Goal: Task Accomplishment & Management: Manage account settings

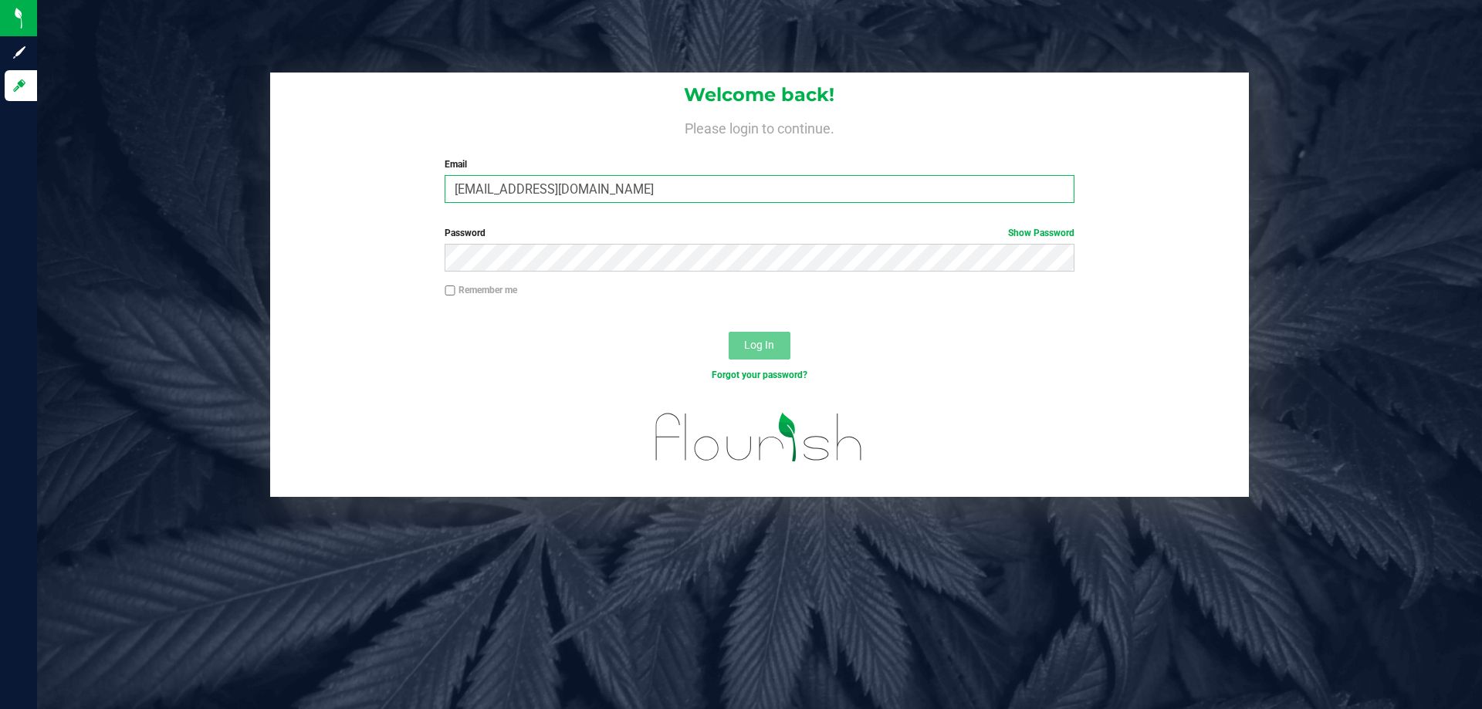
type input "fverity@liveparallel.com"
click at [729, 332] on button "Log In" at bounding box center [760, 346] width 62 height 28
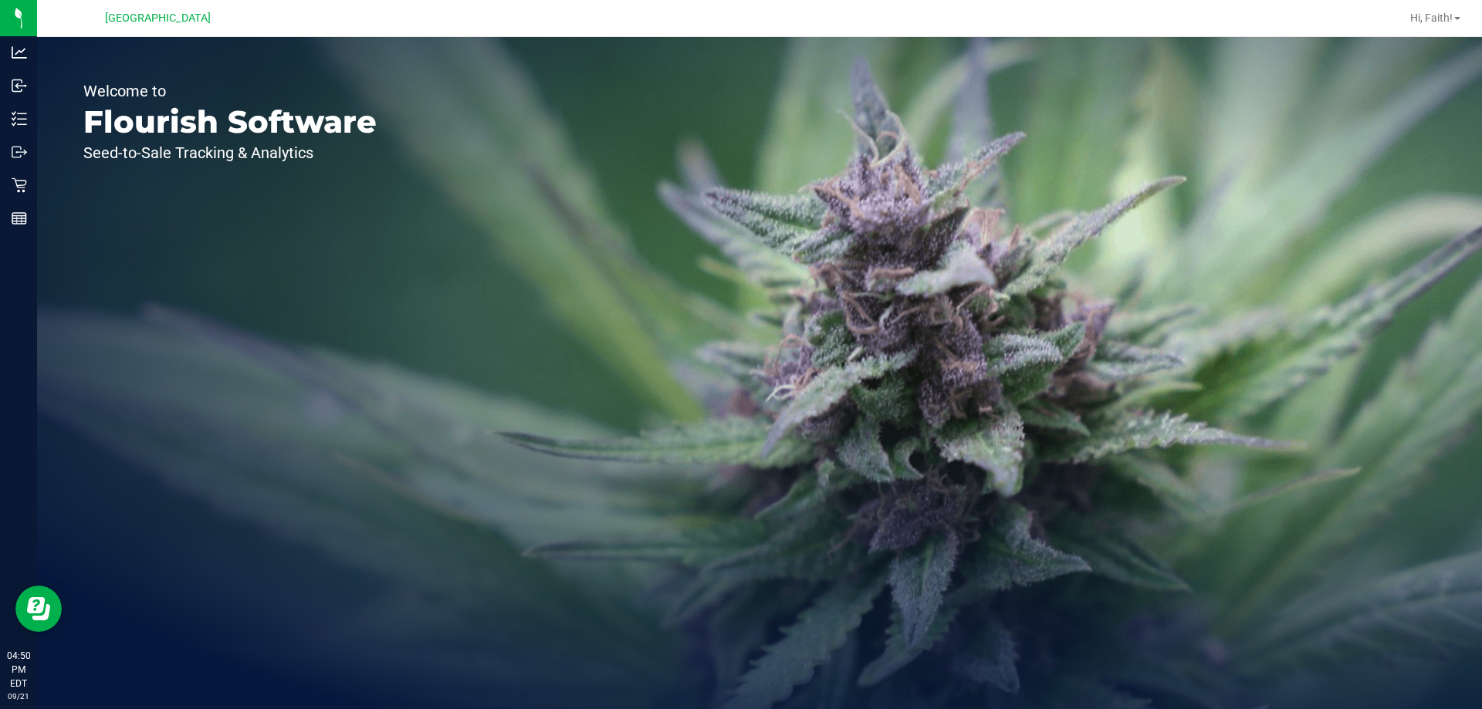
click at [0, 0] on p "Retail" at bounding box center [0, 0] width 0 height 0
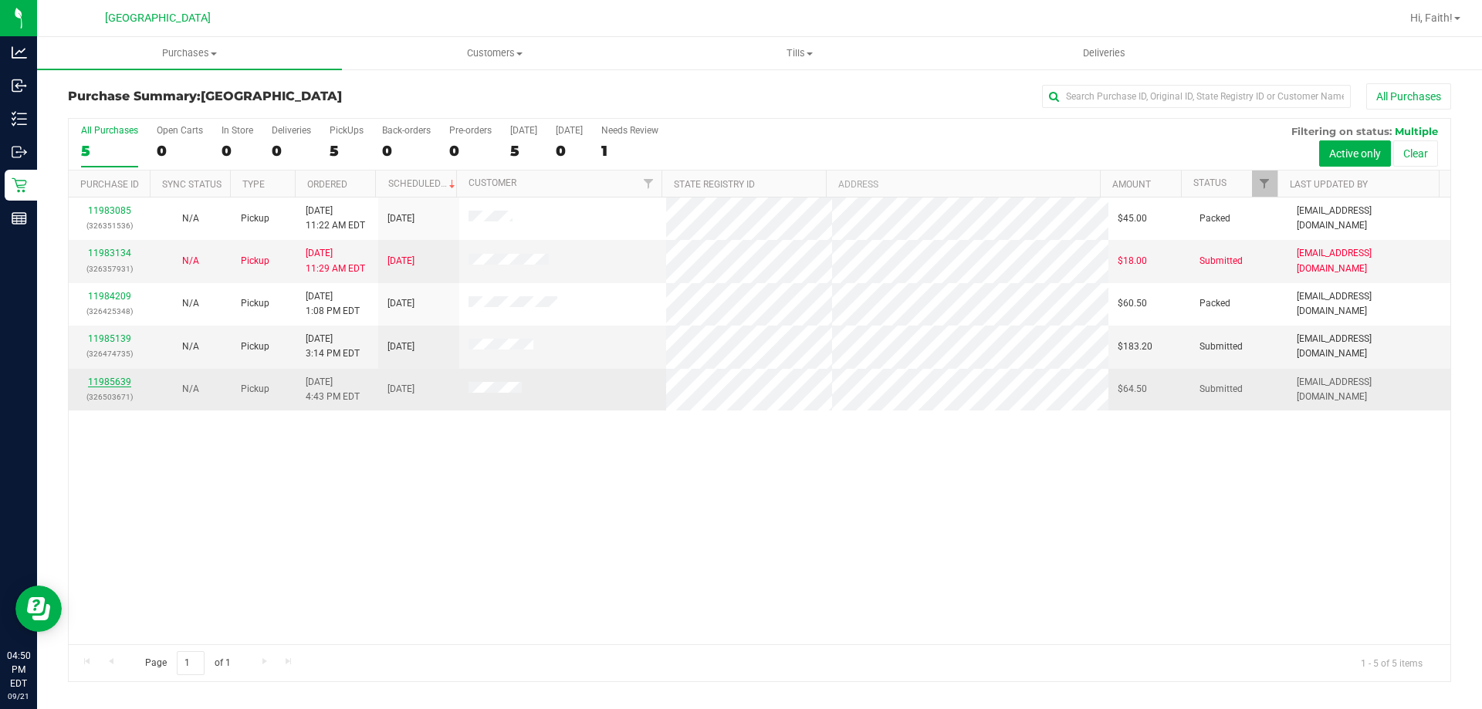
click at [100, 385] on link "11985639" at bounding box center [109, 382] width 43 height 11
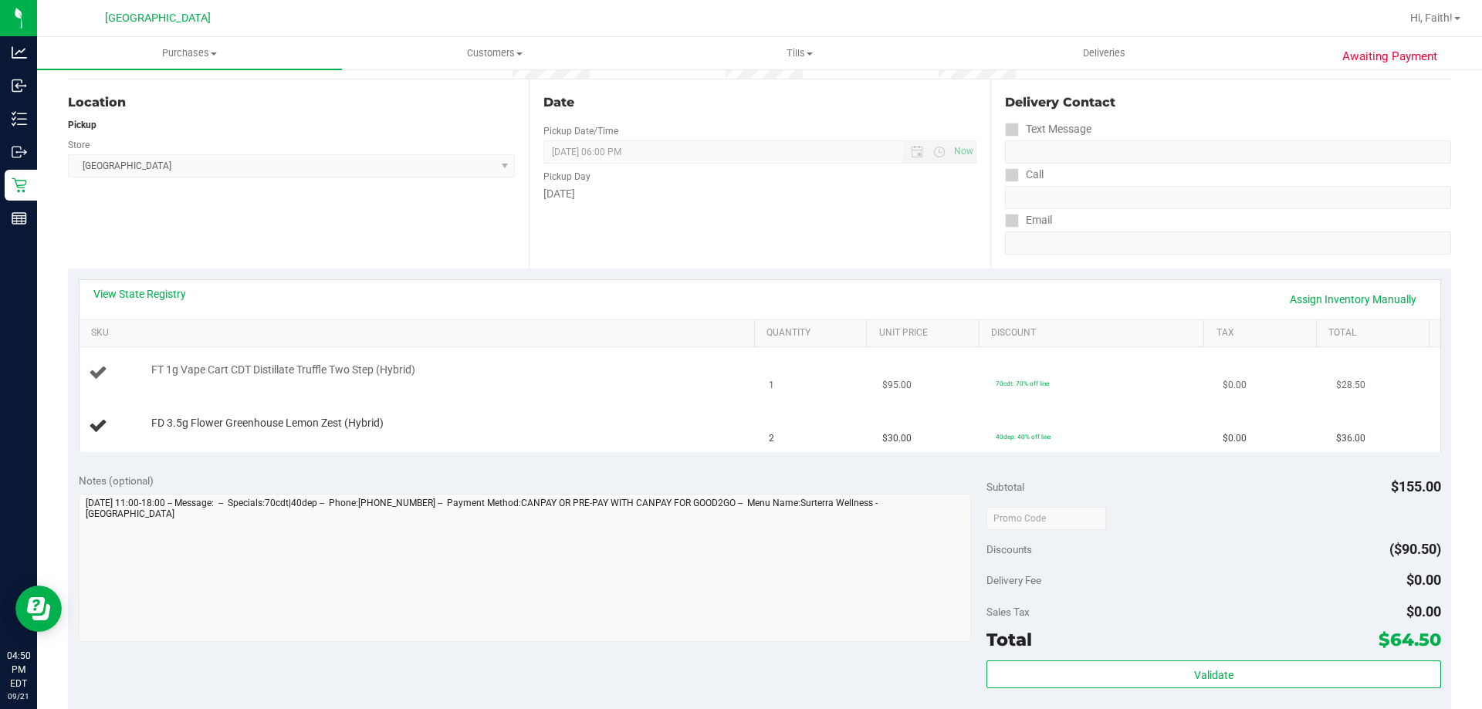
scroll to position [154, 0]
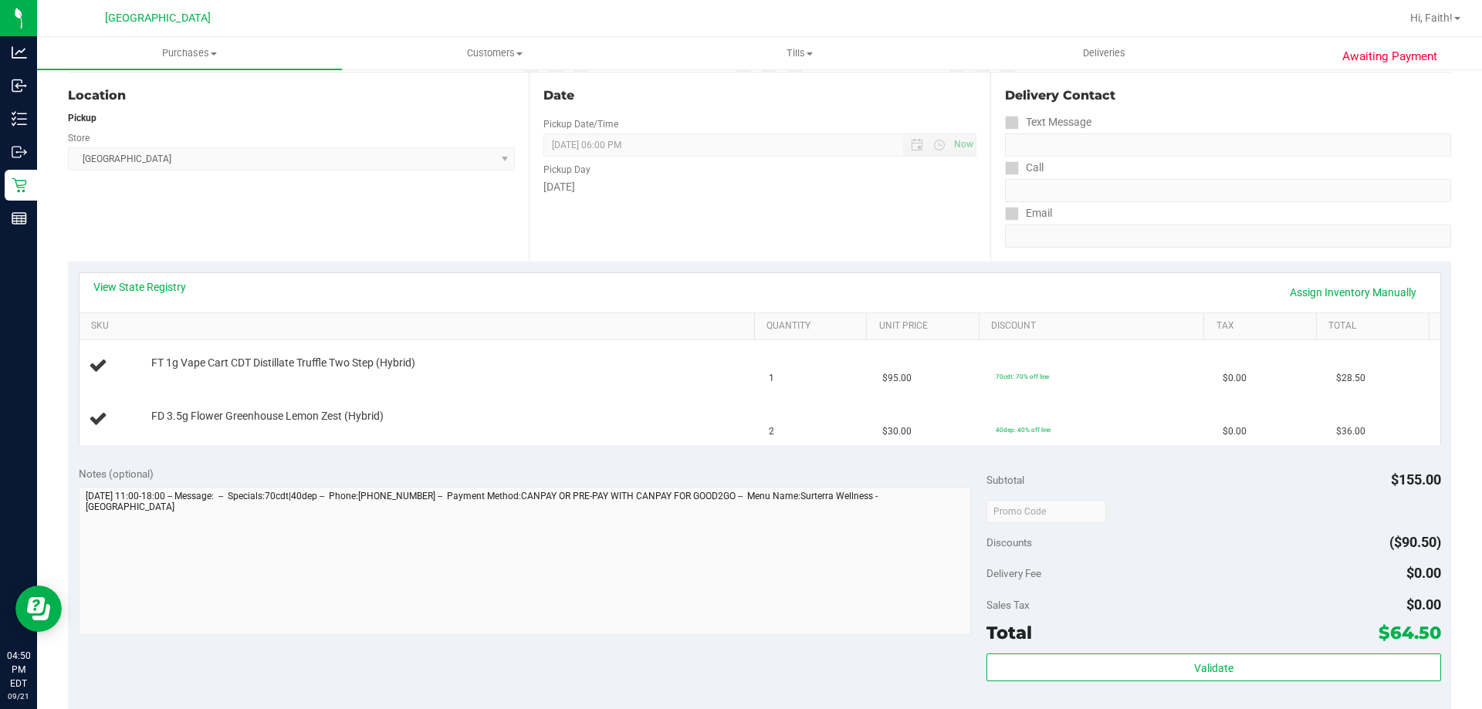
click at [187, 282] on div "View State Registry Assign Inventory Manually" at bounding box center [759, 292] width 1333 height 26
click at [182, 284] on link "View State Registry" at bounding box center [139, 286] width 93 height 15
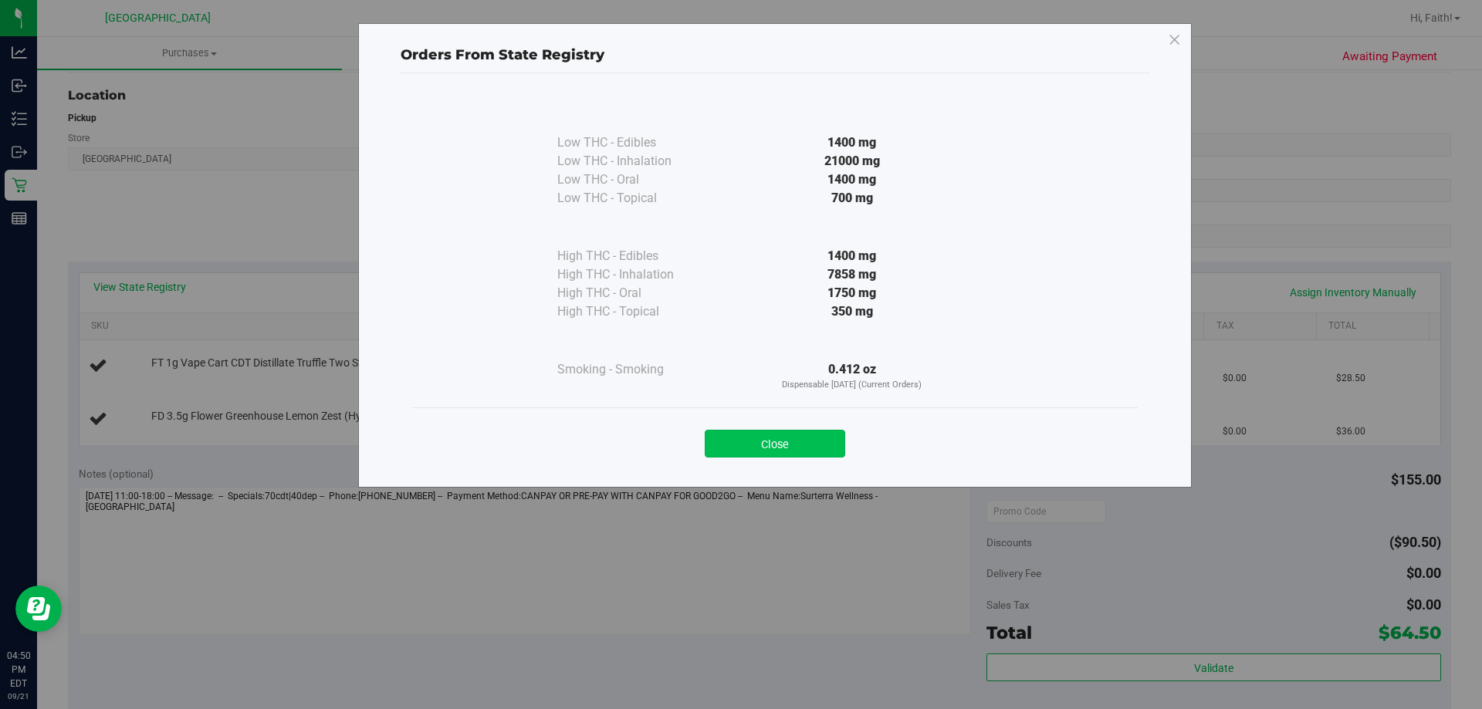
click at [771, 447] on button "Close" at bounding box center [775, 444] width 140 height 28
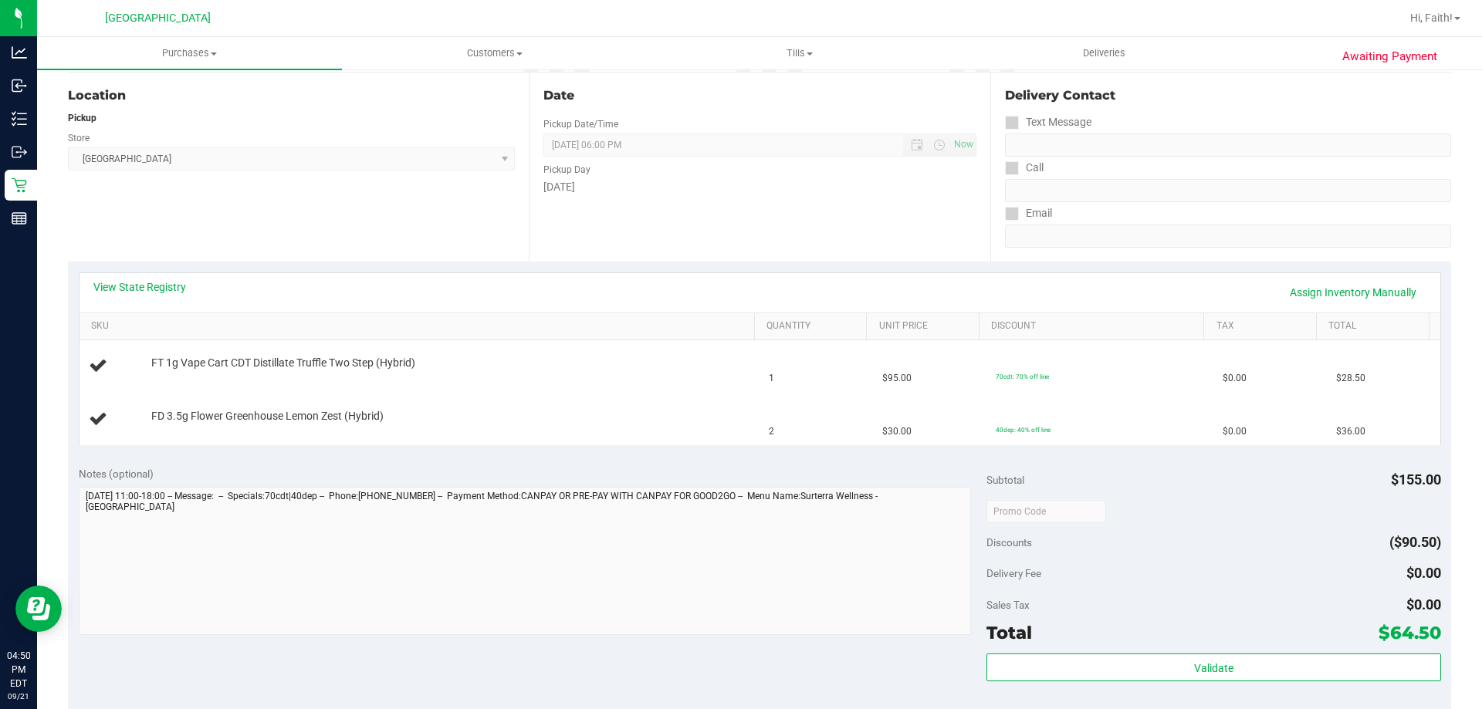
click at [102, 277] on div "View State Registry Assign Inventory Manually" at bounding box center [760, 292] width 1361 height 39
click at [116, 289] on link "View State Registry" at bounding box center [139, 286] width 93 height 15
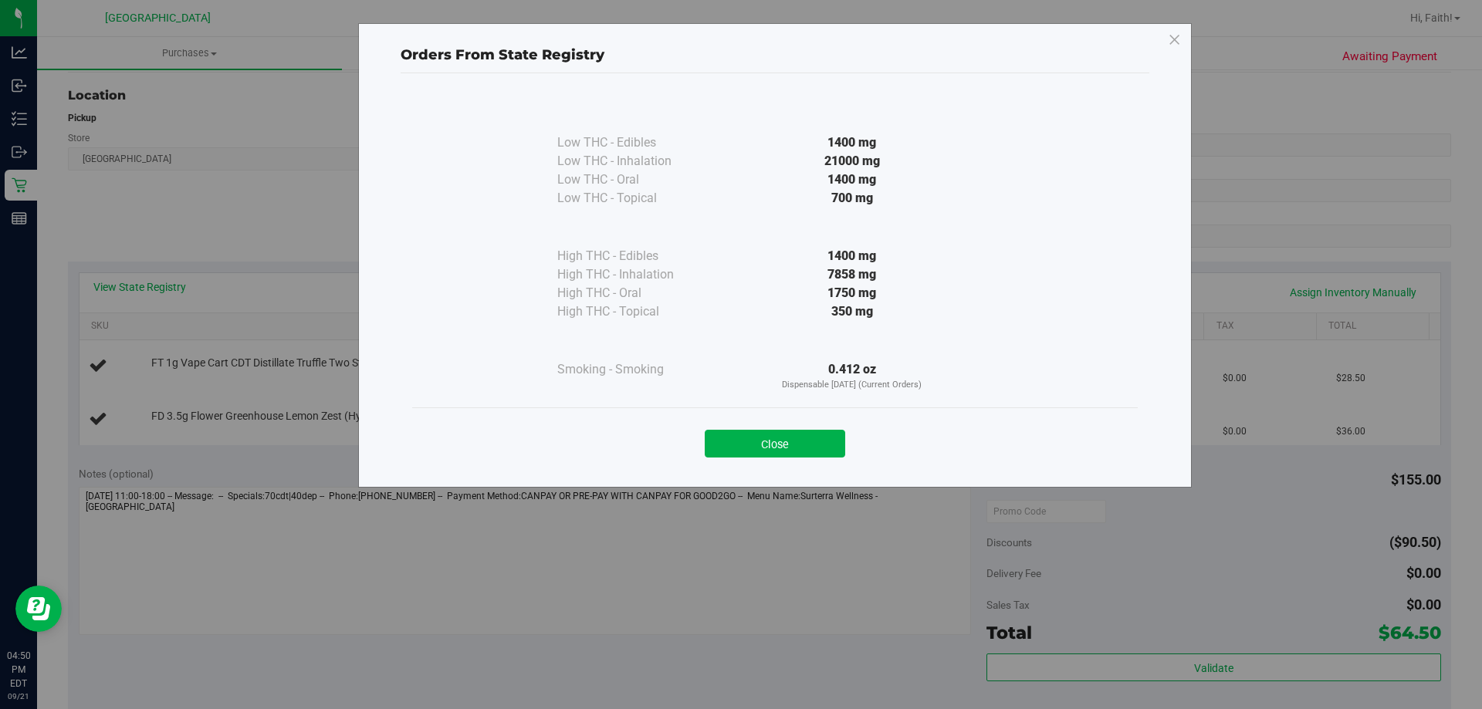
click at [790, 455] on button "Close" at bounding box center [775, 444] width 140 height 28
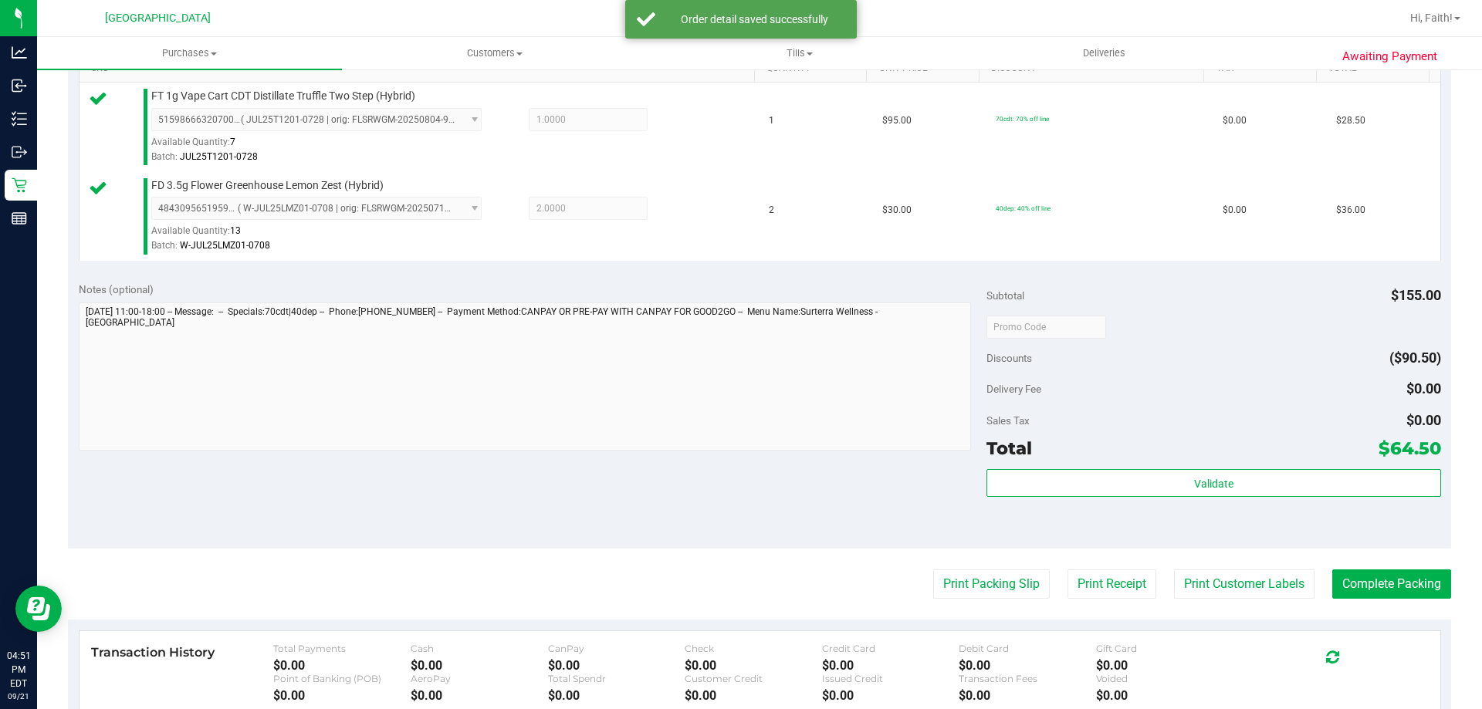
scroll to position [408, 0]
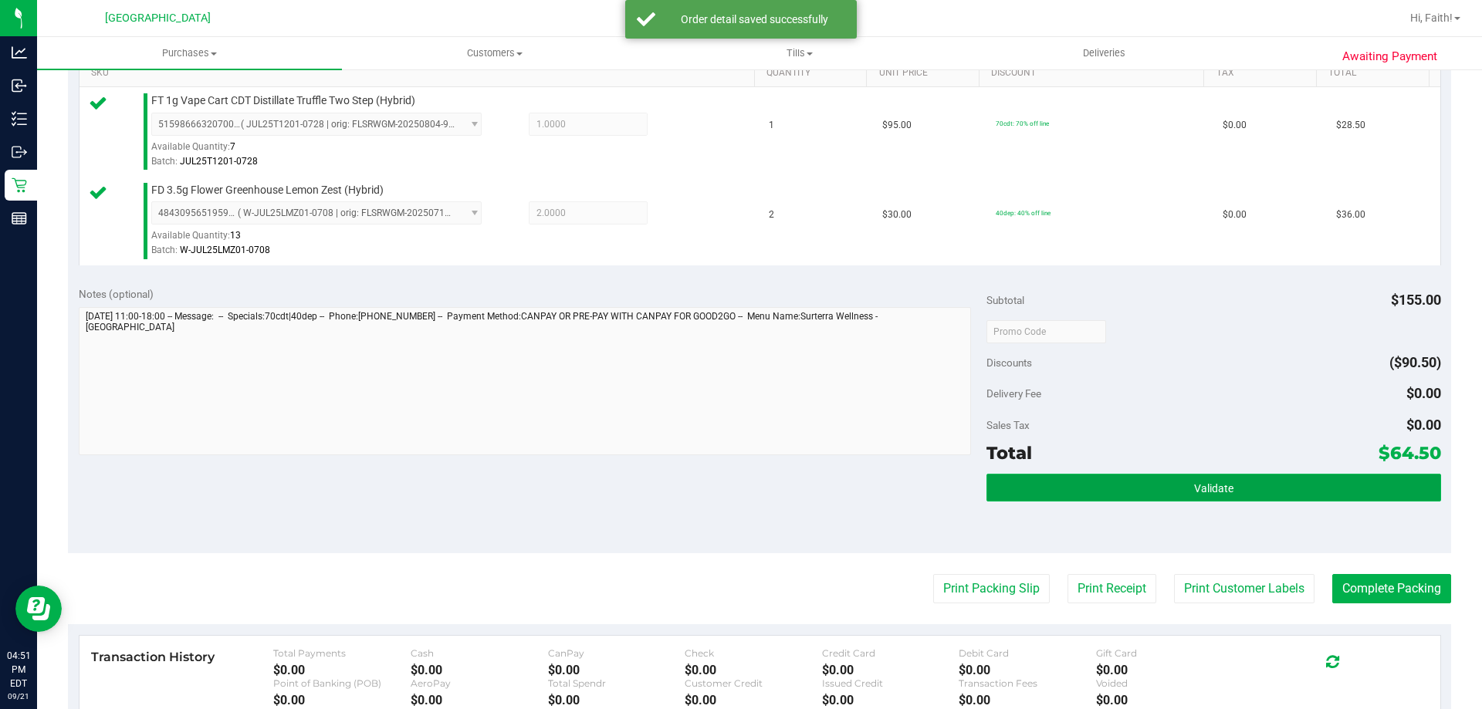
click at [1340, 485] on button "Validate" at bounding box center [1213, 488] width 454 height 28
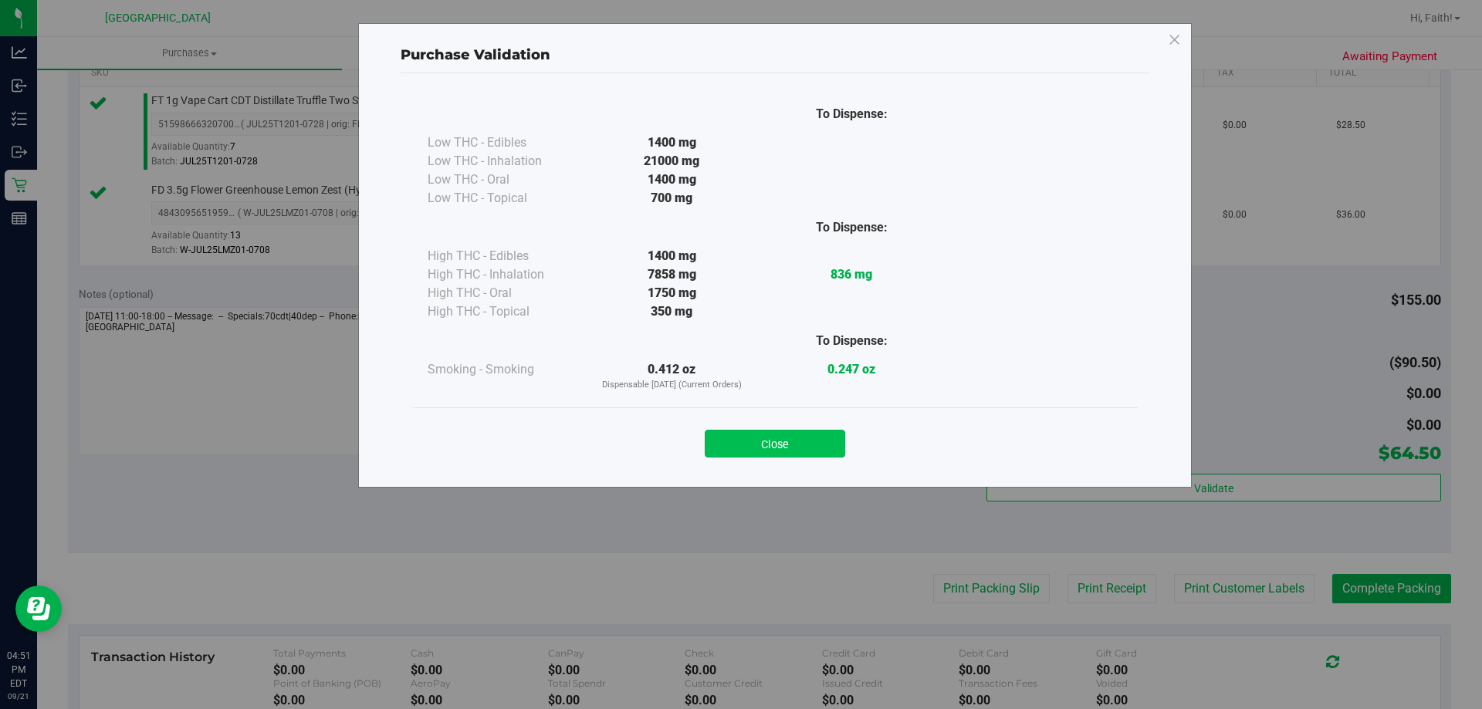
click at [770, 452] on button "Close" at bounding box center [775, 444] width 140 height 28
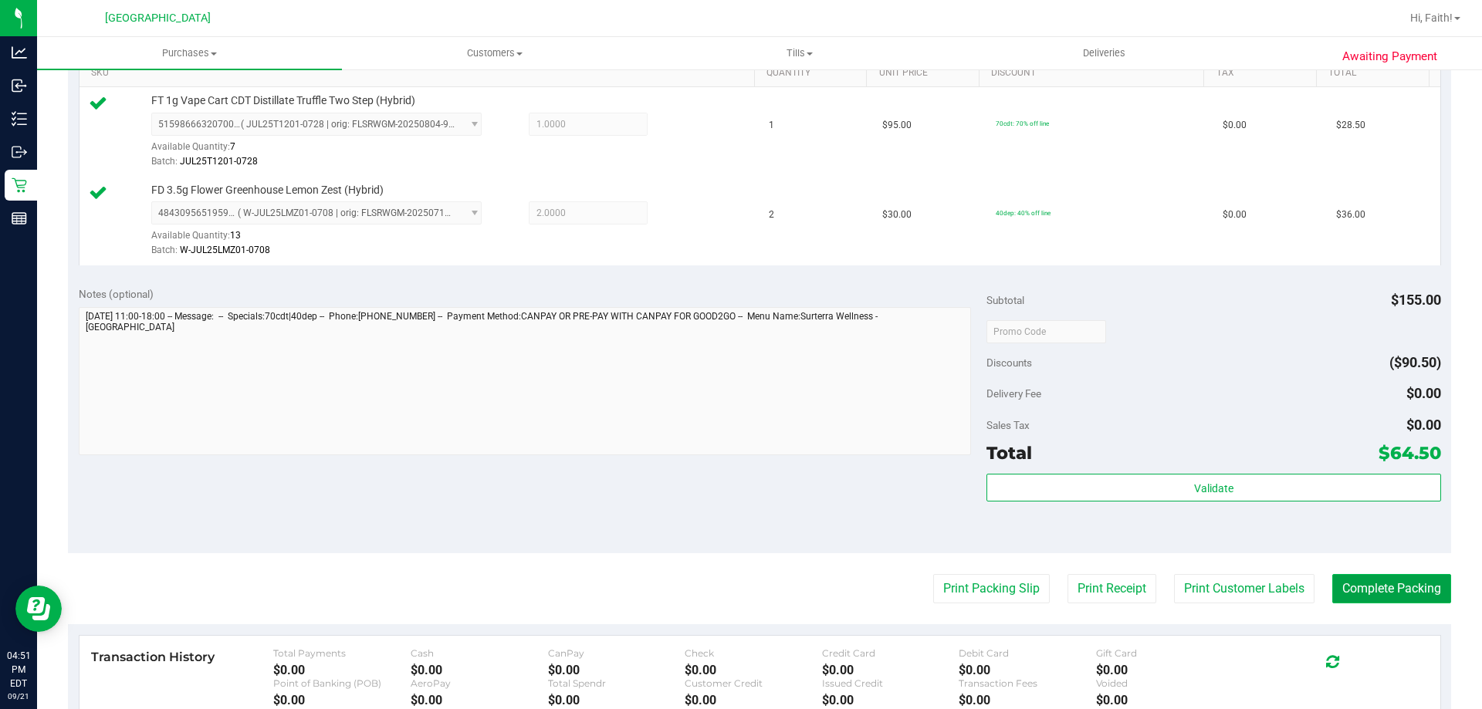
click at [1374, 601] on button "Complete Packing" at bounding box center [1391, 588] width 119 height 29
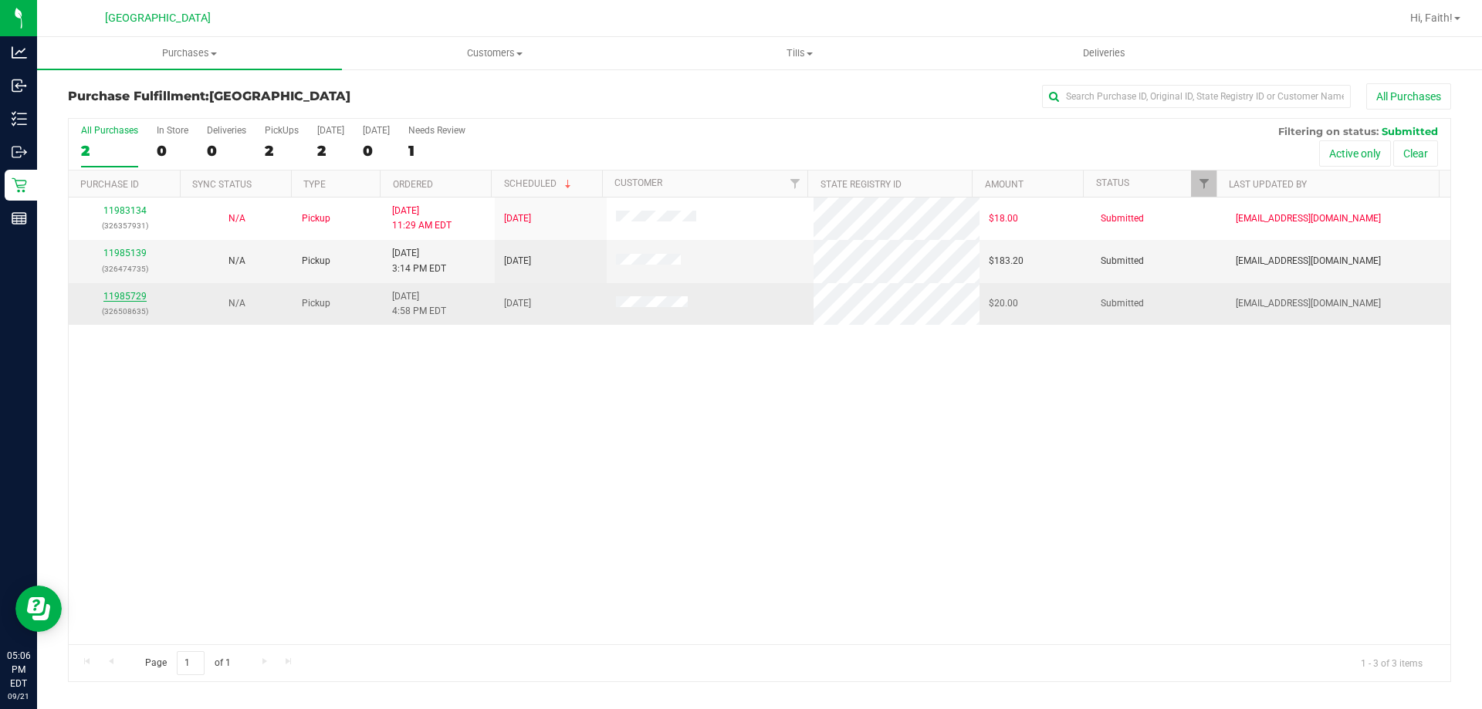
click at [123, 300] on link "11985729" at bounding box center [124, 296] width 43 height 11
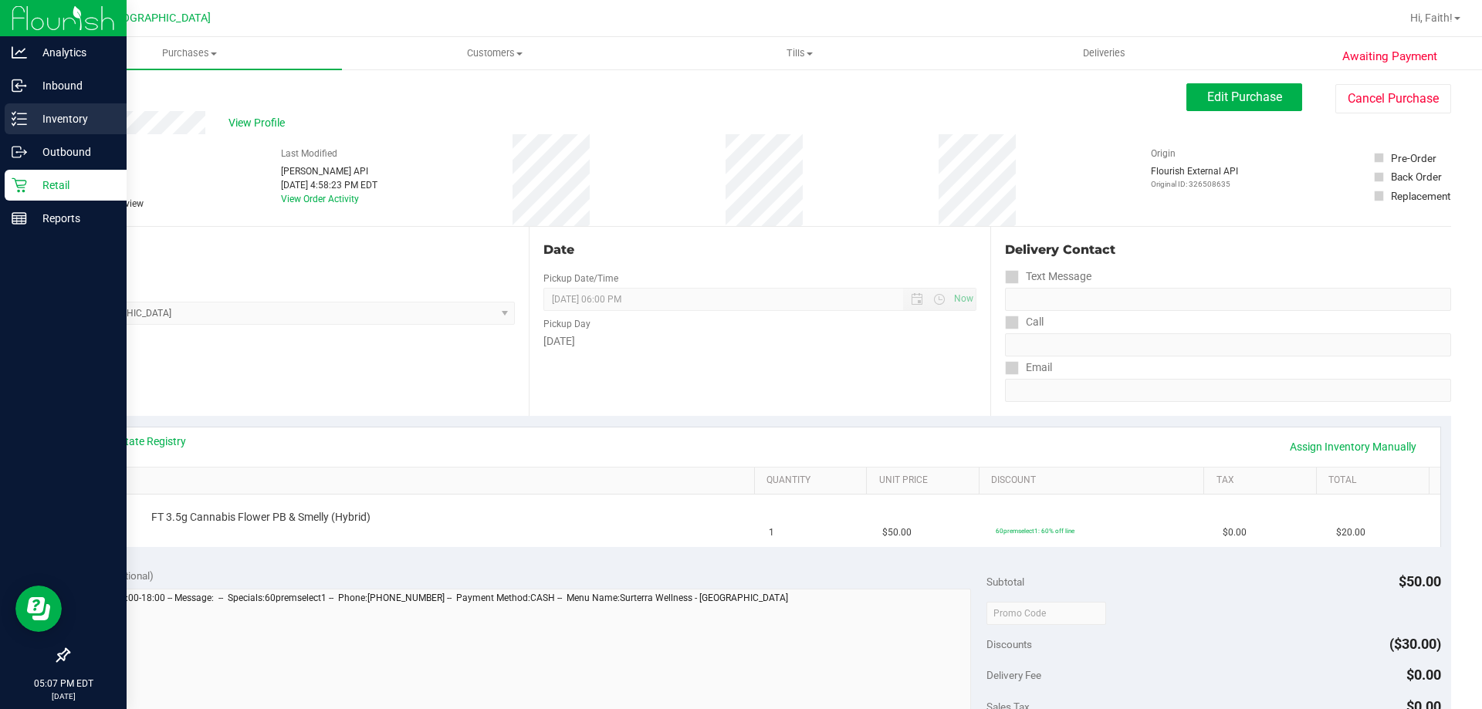
click at [20, 113] on line at bounding box center [22, 113] width 8 height 0
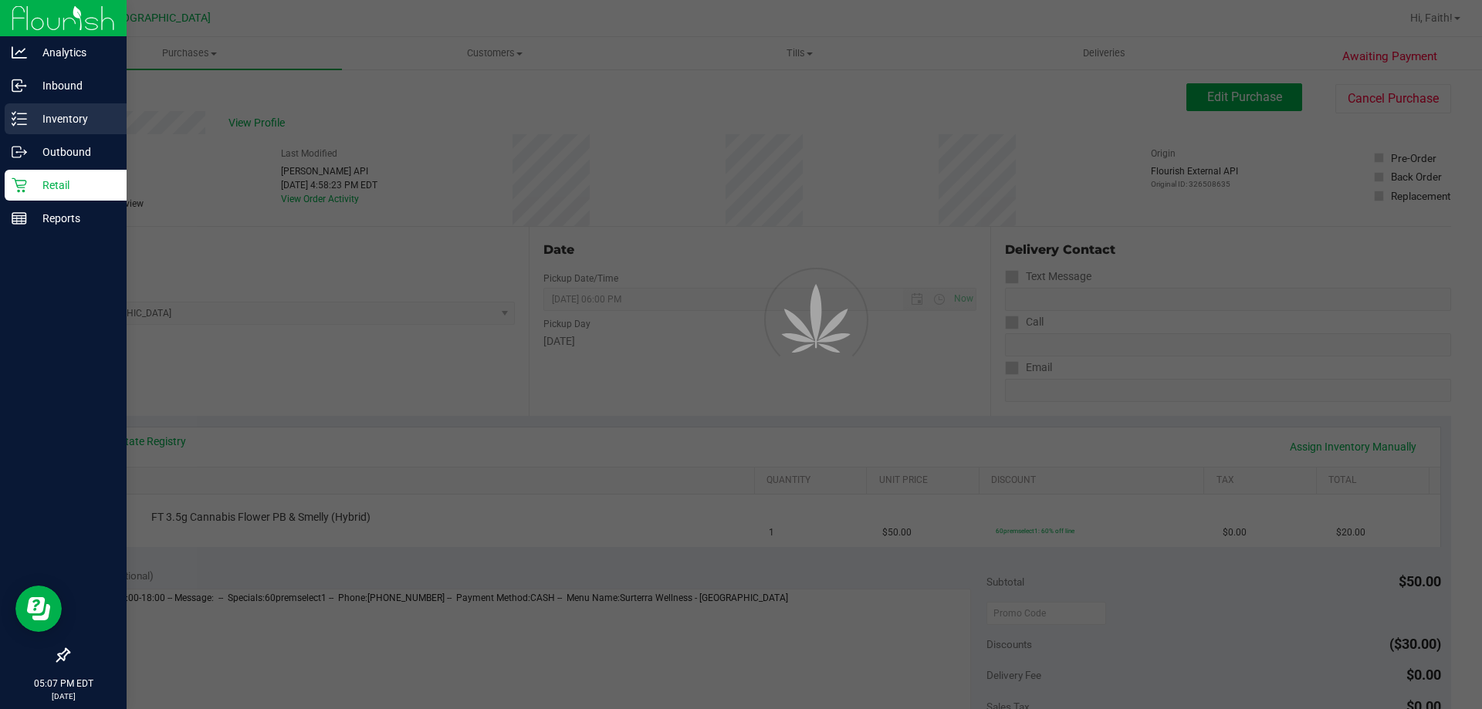
click at [70, 114] on p "Inventory" at bounding box center [73, 119] width 93 height 19
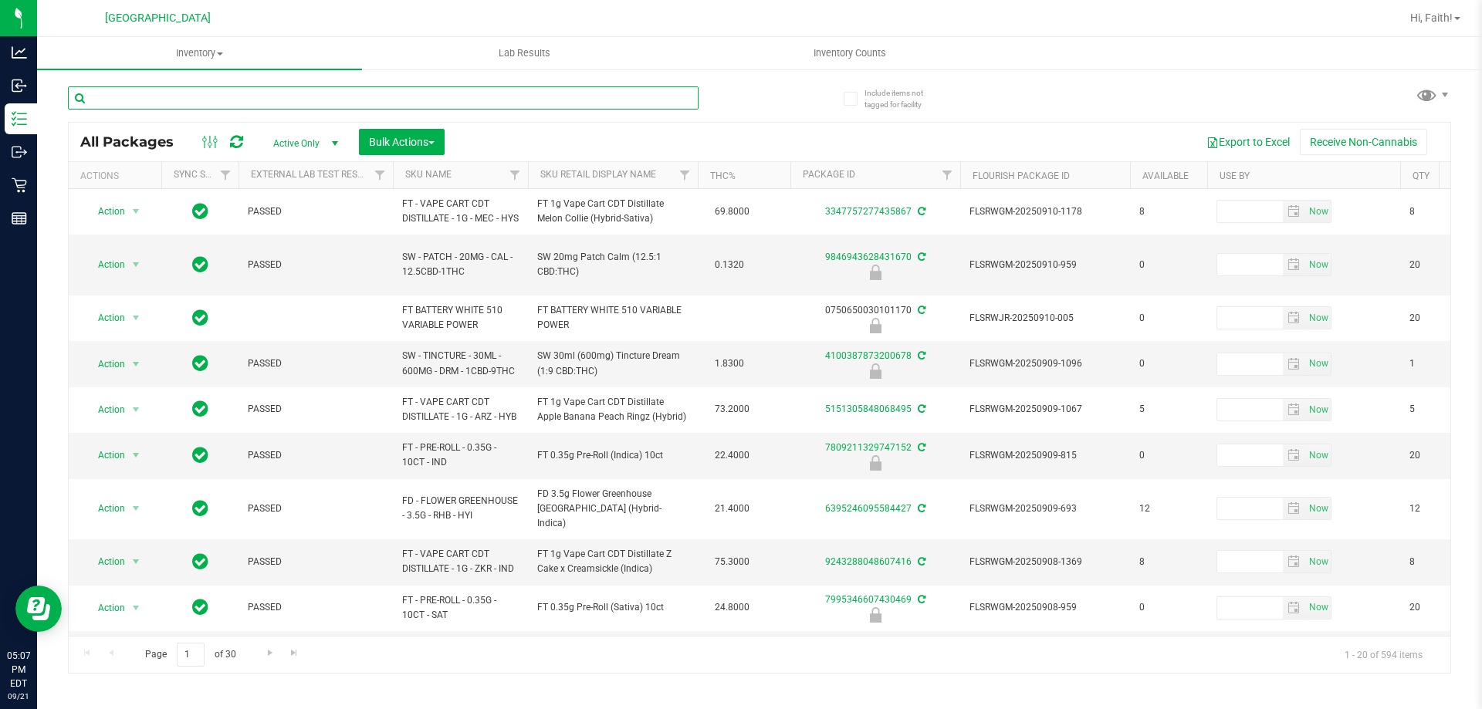
click at [174, 99] on input "text" at bounding box center [383, 97] width 631 height 23
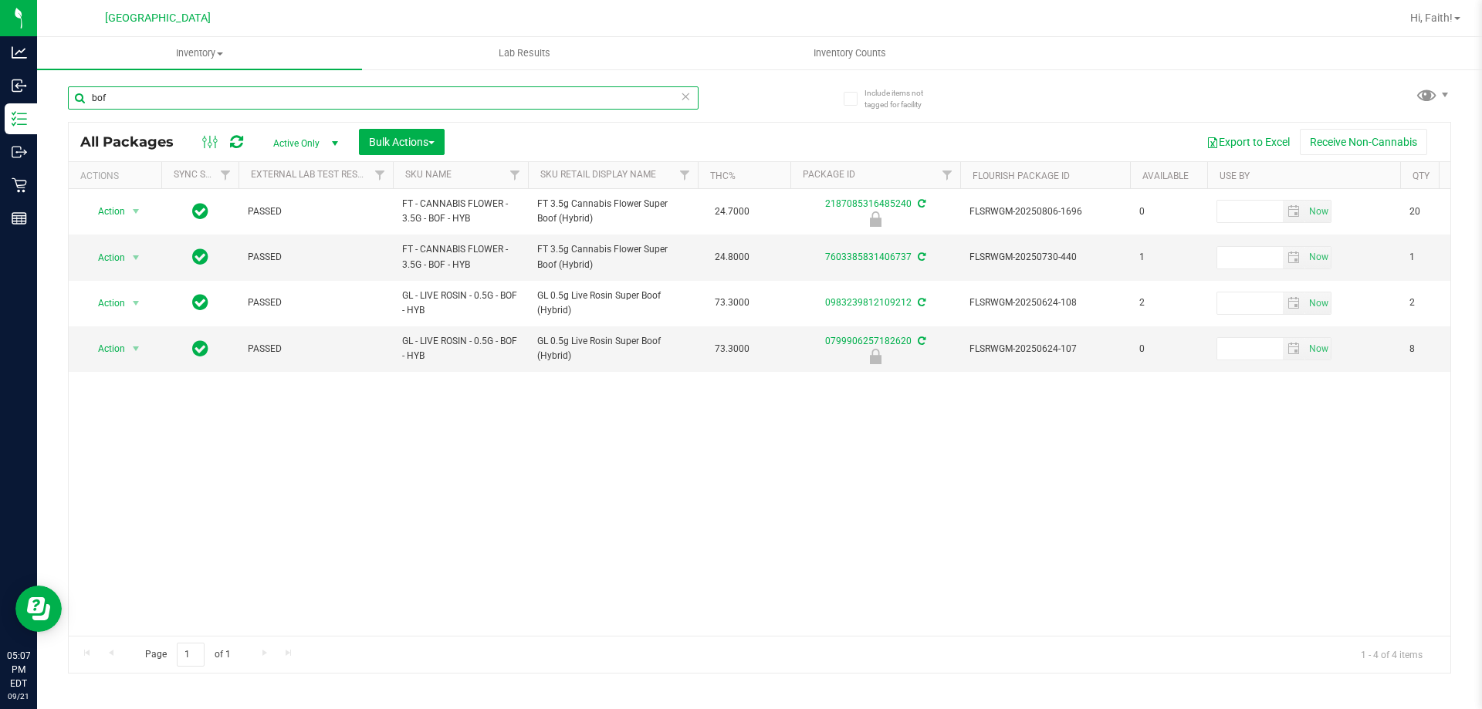
type input "bof"
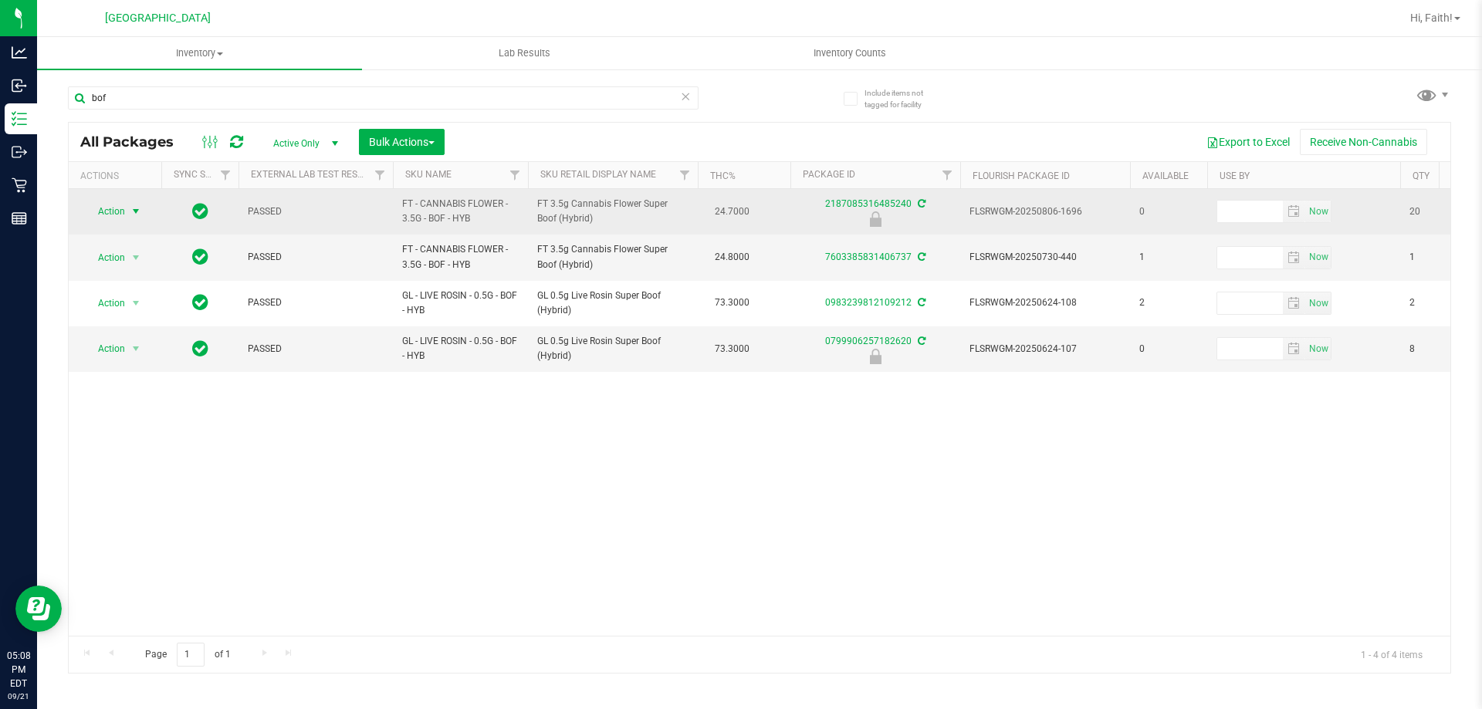
click at [121, 208] on span "Action" at bounding box center [105, 212] width 42 height 22
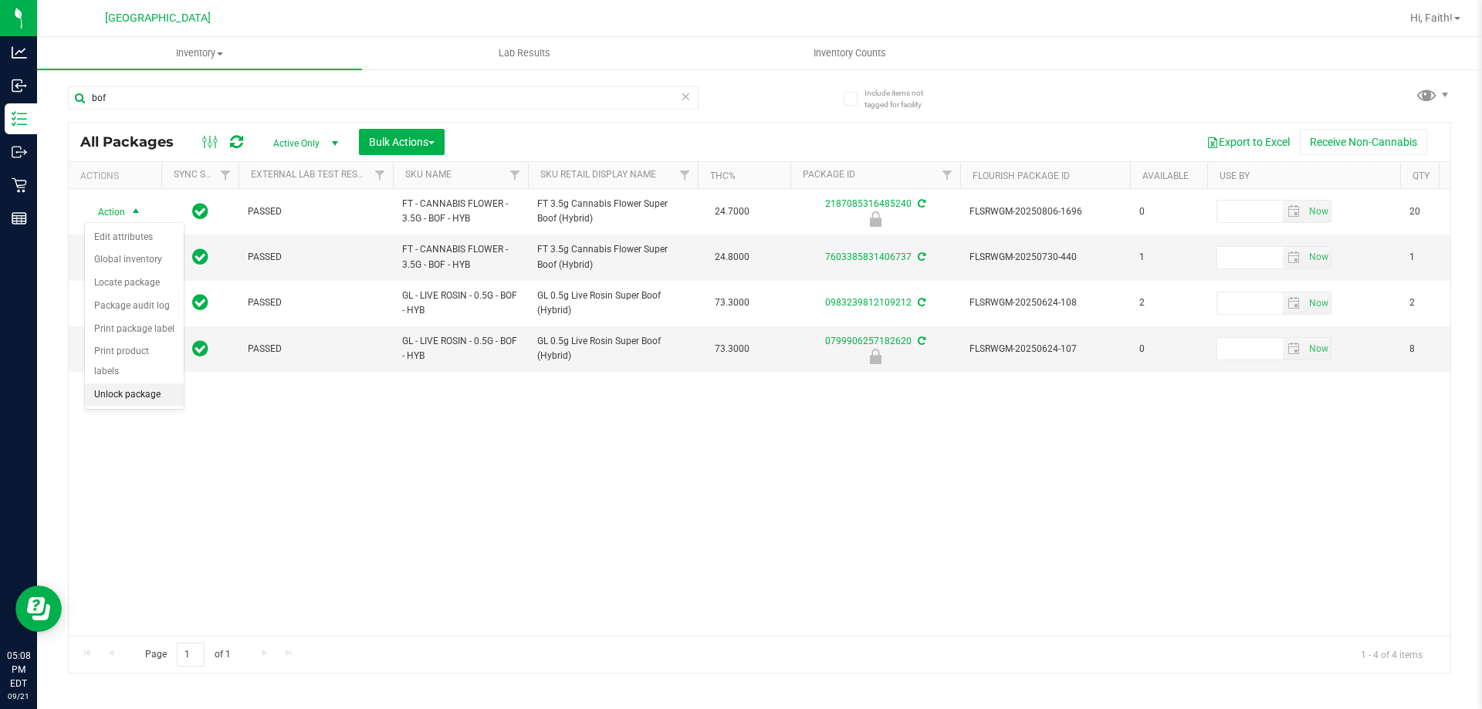
click at [131, 384] on li "Unlock package" at bounding box center [134, 395] width 99 height 23
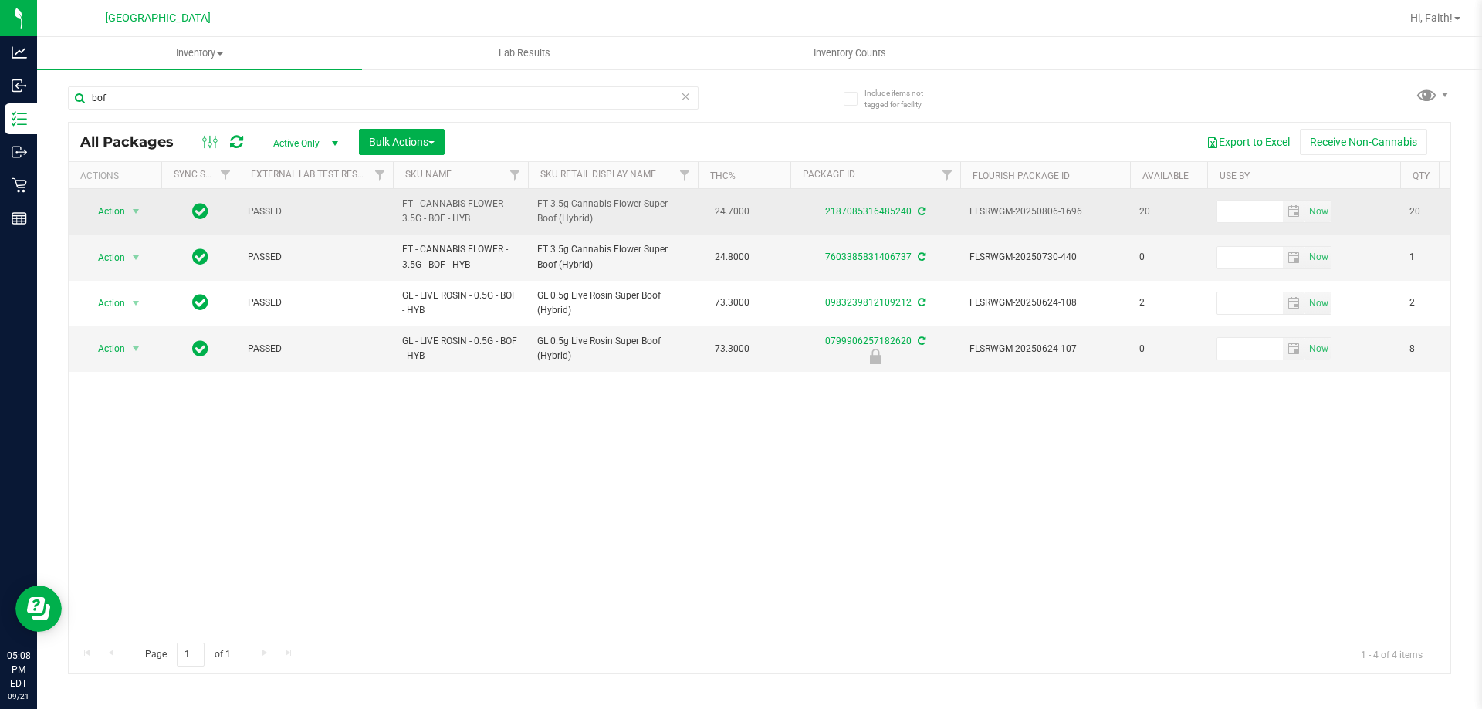
click at [116, 198] on td "Action Action Adjust qty Create package Edit attributes Global inventory Locate…" at bounding box center [115, 212] width 93 height 46
click at [116, 208] on span "Action" at bounding box center [105, 212] width 42 height 22
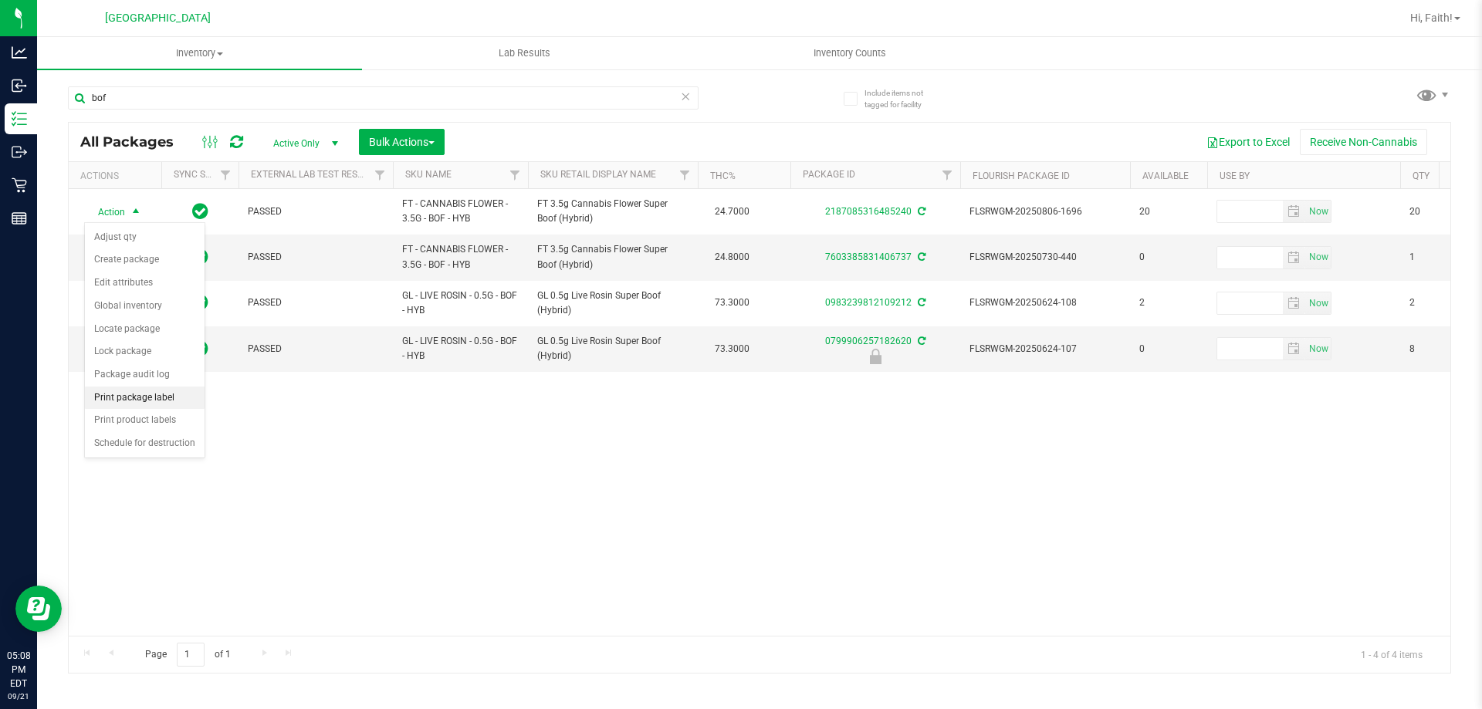
click at [162, 400] on li "Print package label" at bounding box center [145, 398] width 120 height 23
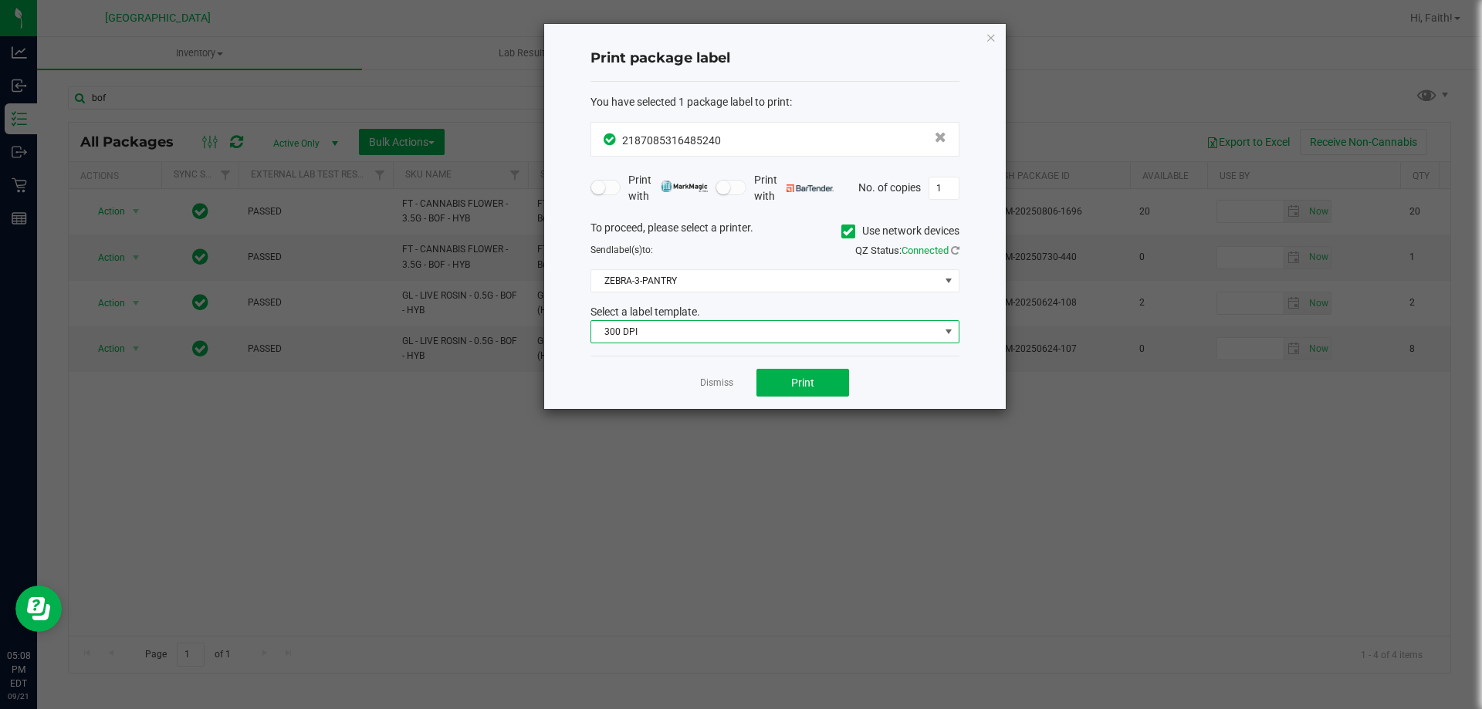
click at [721, 326] on span "300 DPI" at bounding box center [765, 332] width 348 height 22
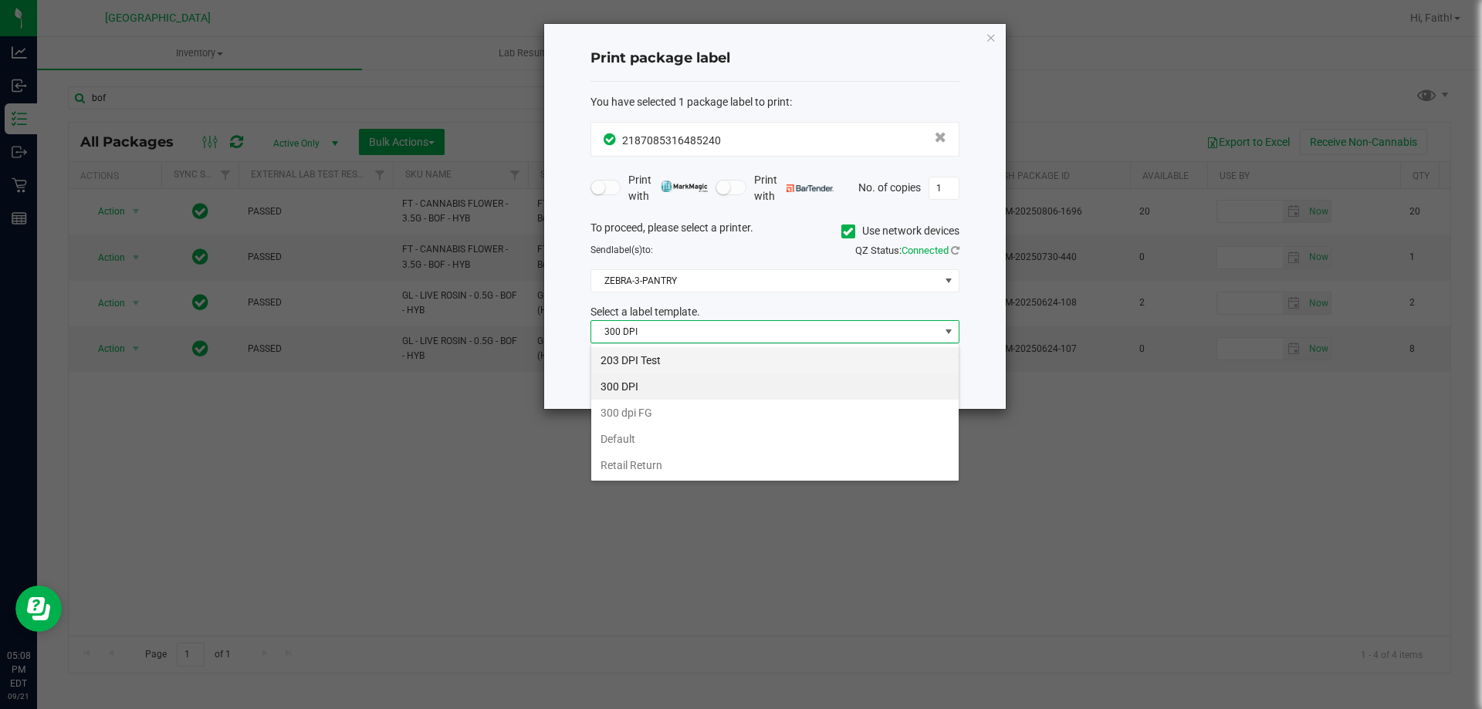
scroll to position [23, 369]
click at [655, 357] on li "203 DPI Test" at bounding box center [774, 360] width 367 height 26
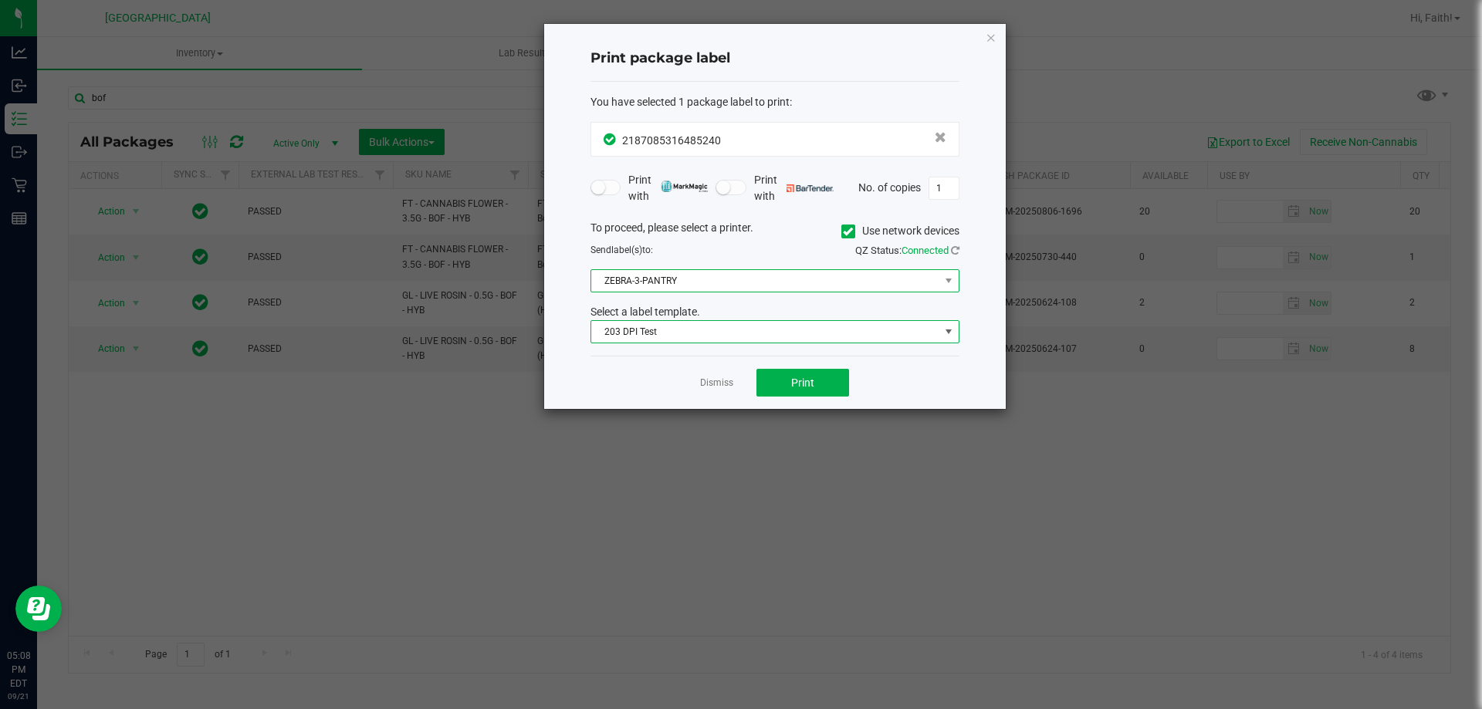
click at [641, 288] on span "ZEBRA-3-PANTRY" at bounding box center [765, 281] width 348 height 22
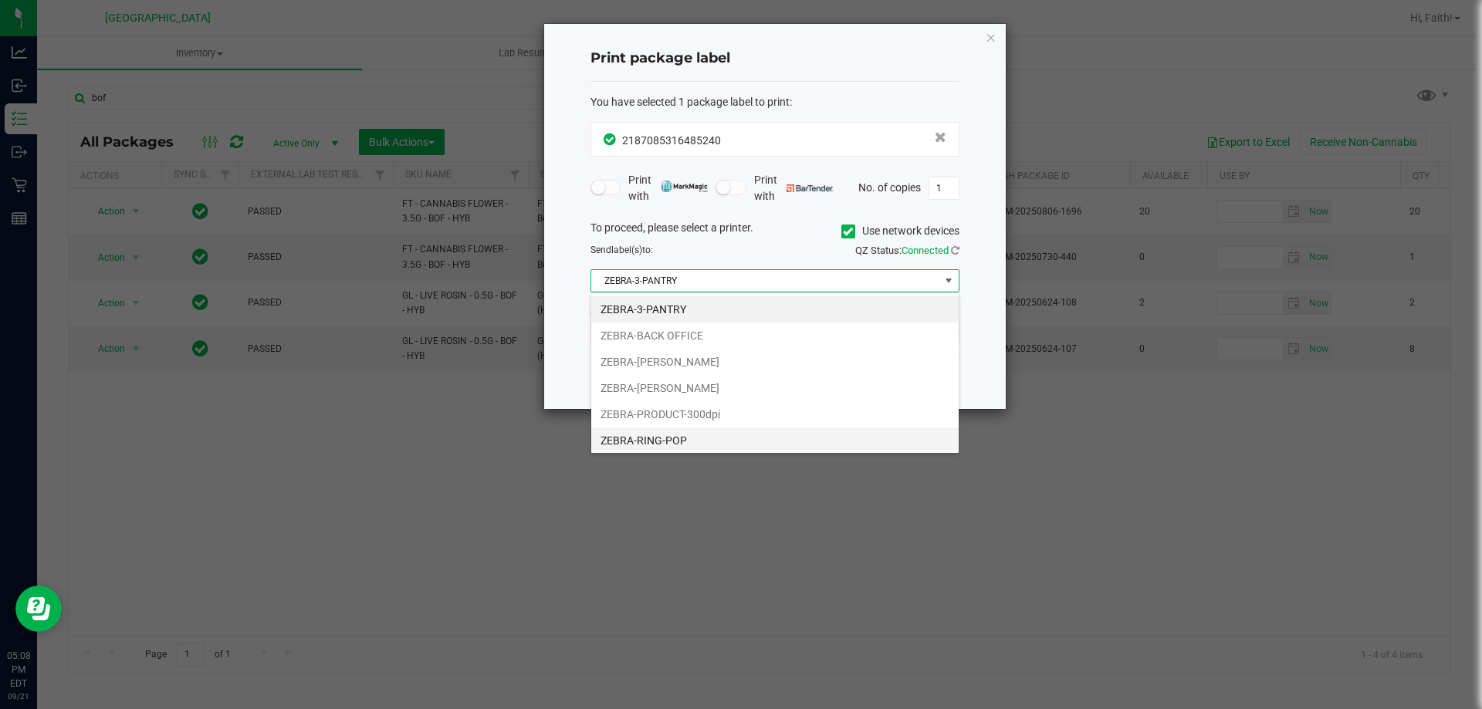
click at [678, 438] on li "ZEBRA-RING-POP" at bounding box center [774, 441] width 367 height 26
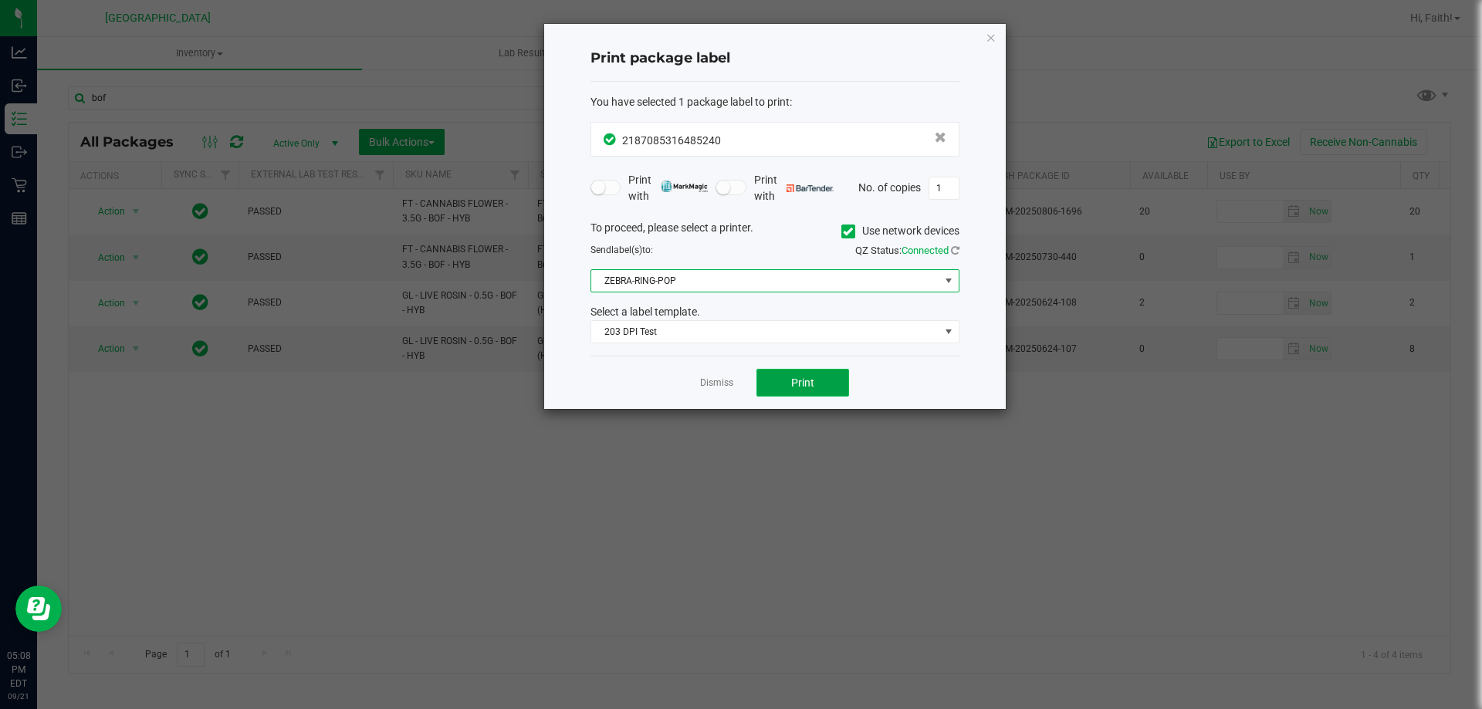
click at [781, 381] on button "Print" at bounding box center [802, 383] width 93 height 28
click at [992, 38] on icon "button" at bounding box center [991, 37] width 11 height 19
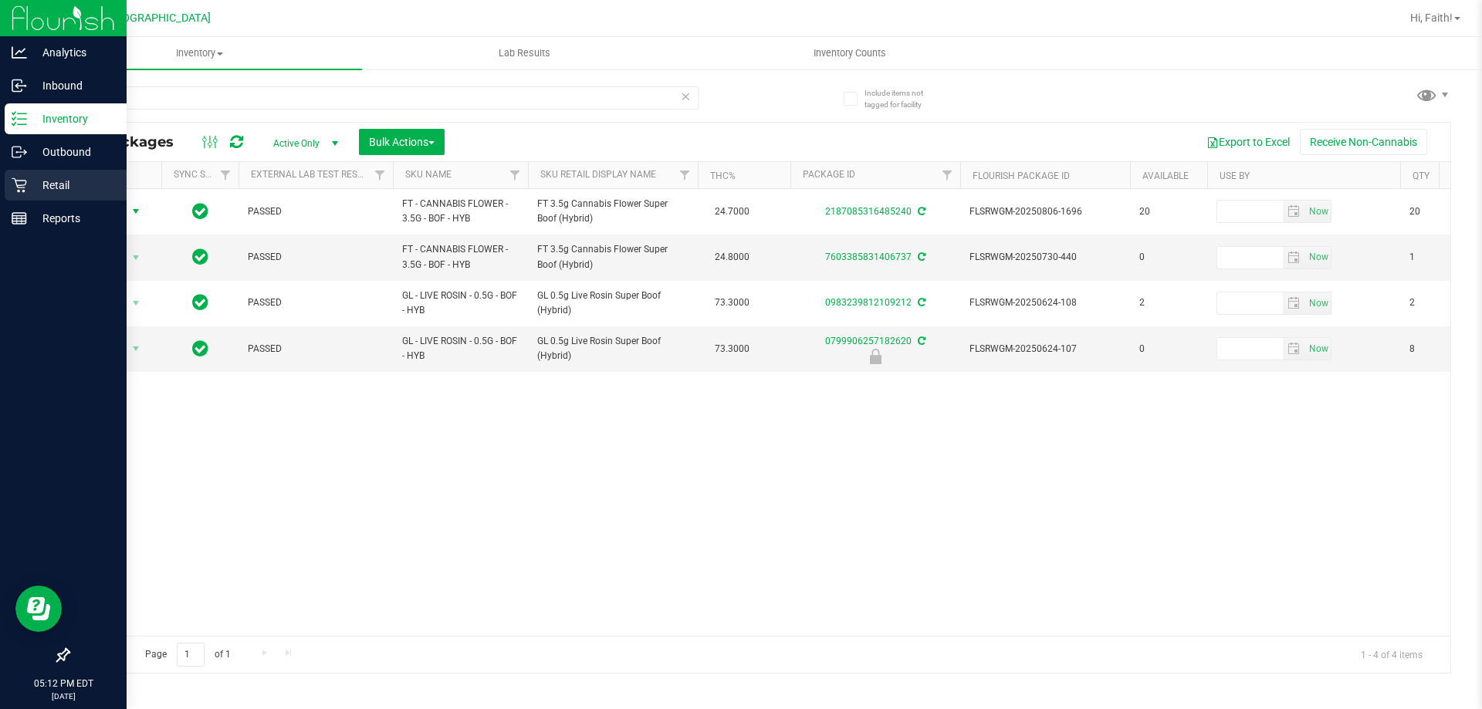
click at [13, 200] on div "Retail" at bounding box center [66, 185] width 122 height 31
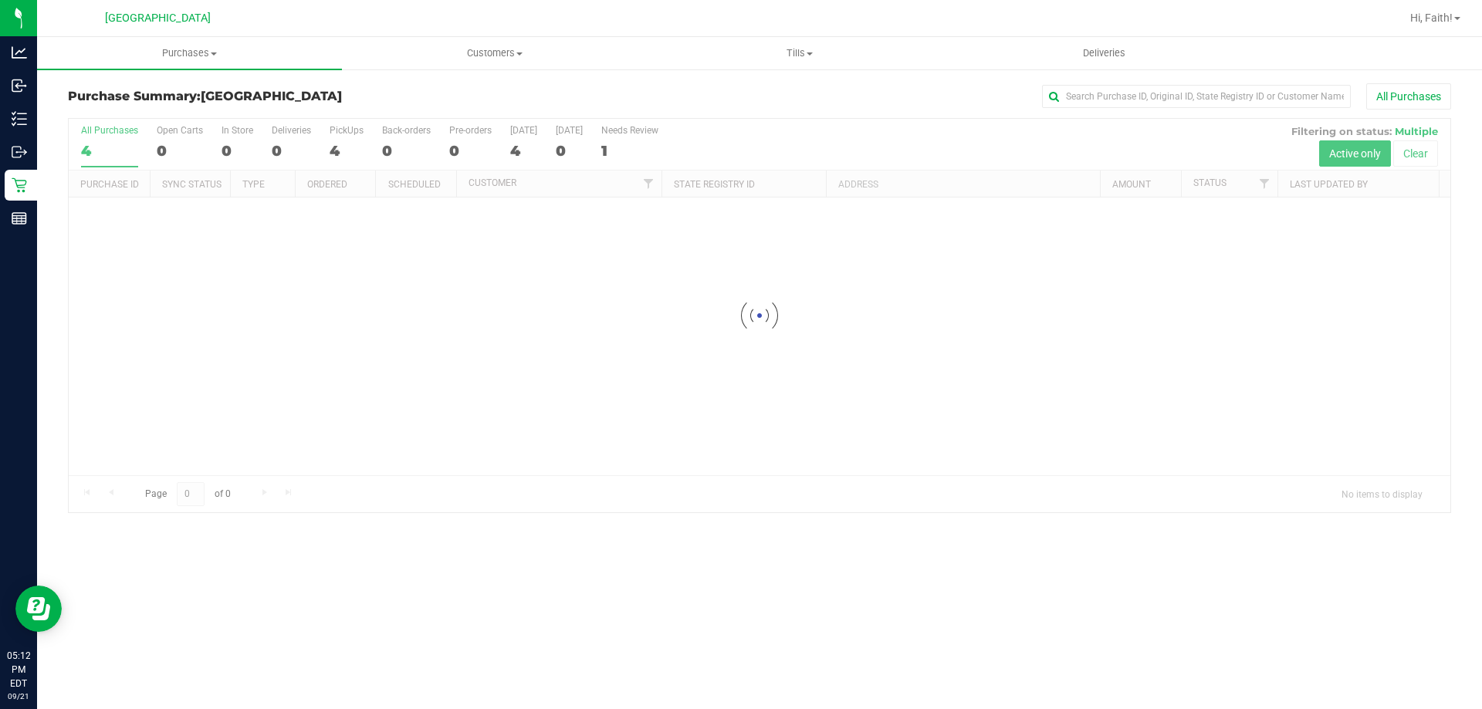
click at [567, 594] on div "Purchases Summary of purchases Fulfillment All purchases Customers All customer…" at bounding box center [759, 373] width 1445 height 672
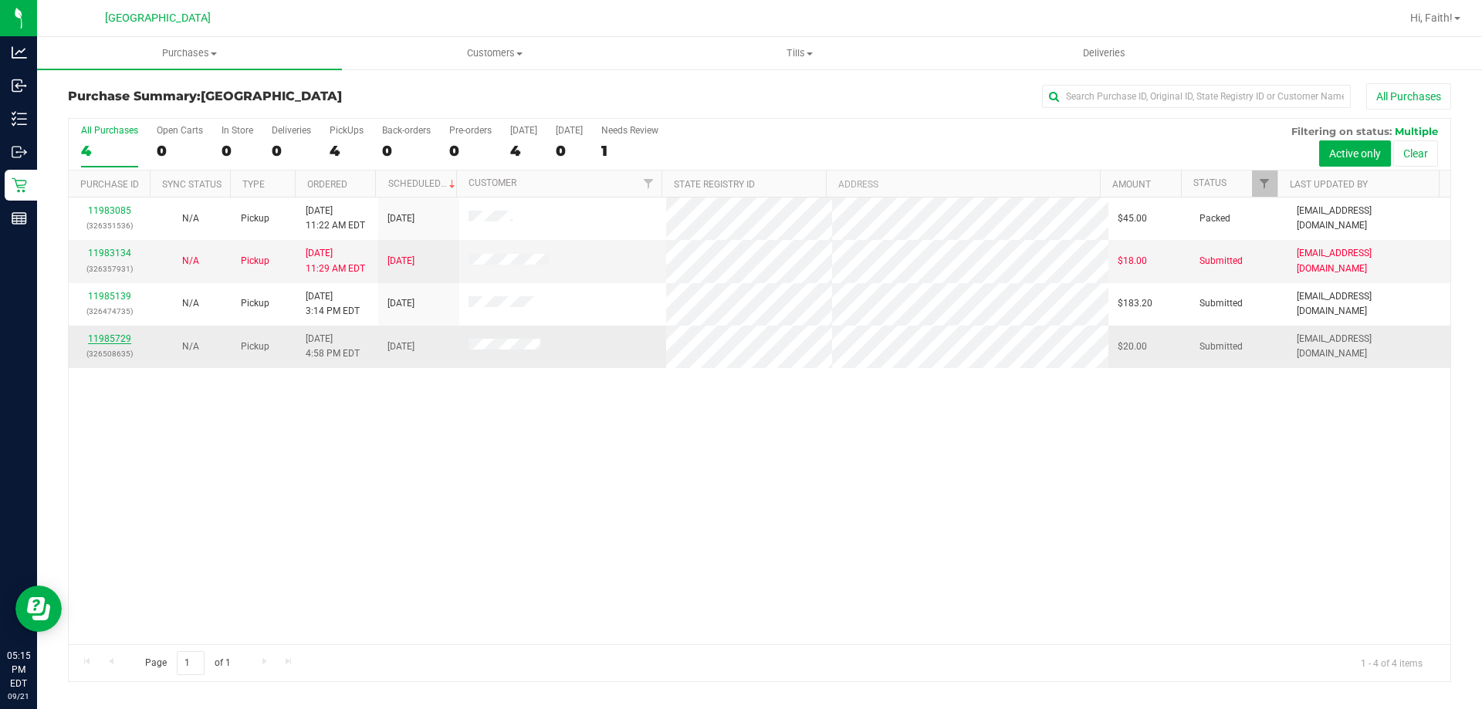
click at [107, 341] on link "11985729" at bounding box center [109, 338] width 43 height 11
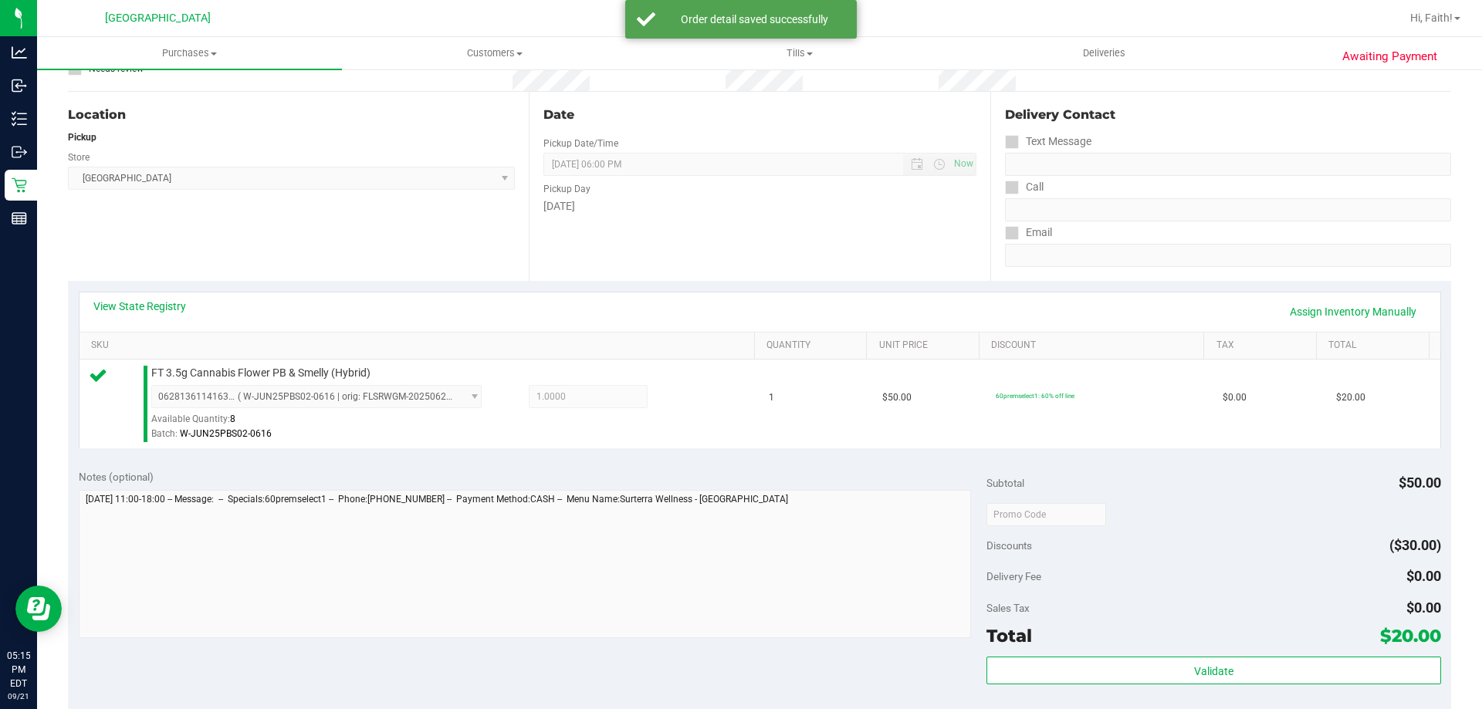
scroll to position [309, 0]
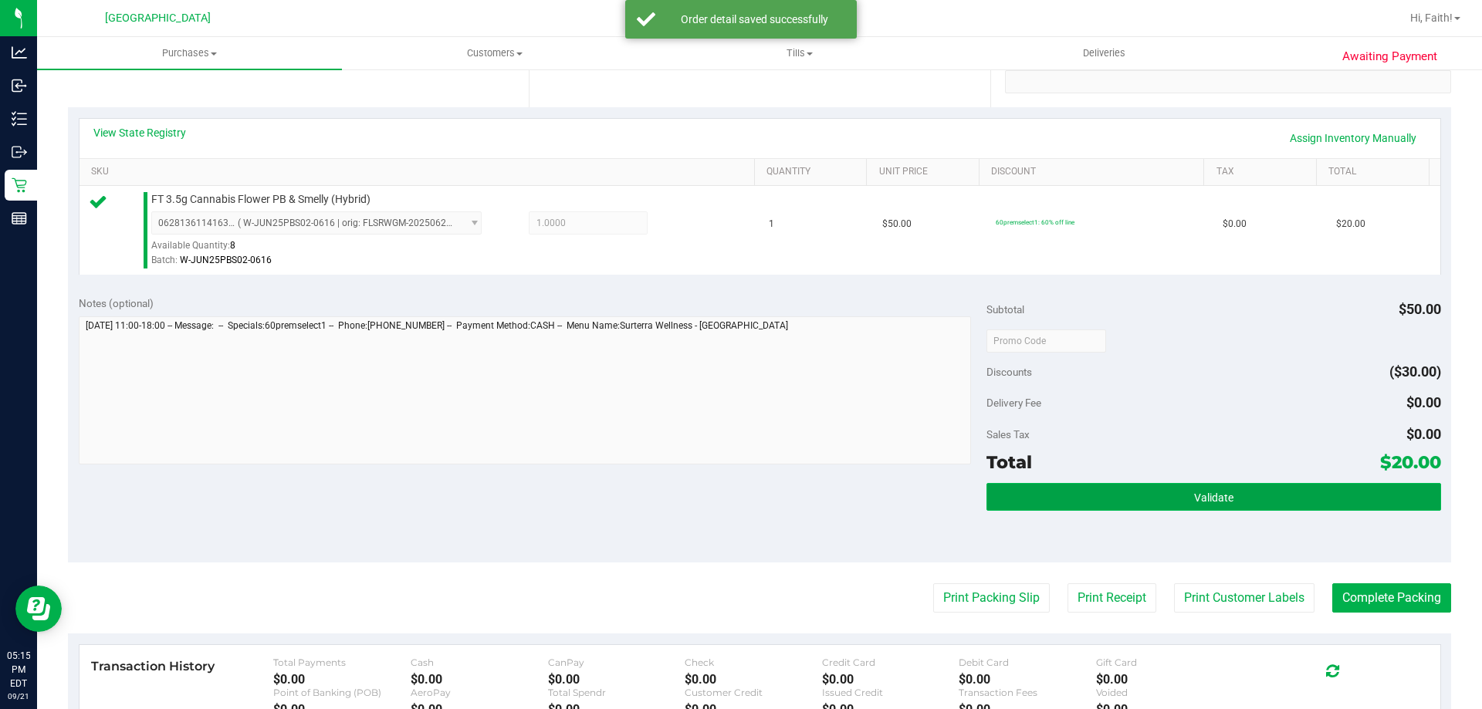
click at [1279, 492] on button "Validate" at bounding box center [1213, 497] width 454 height 28
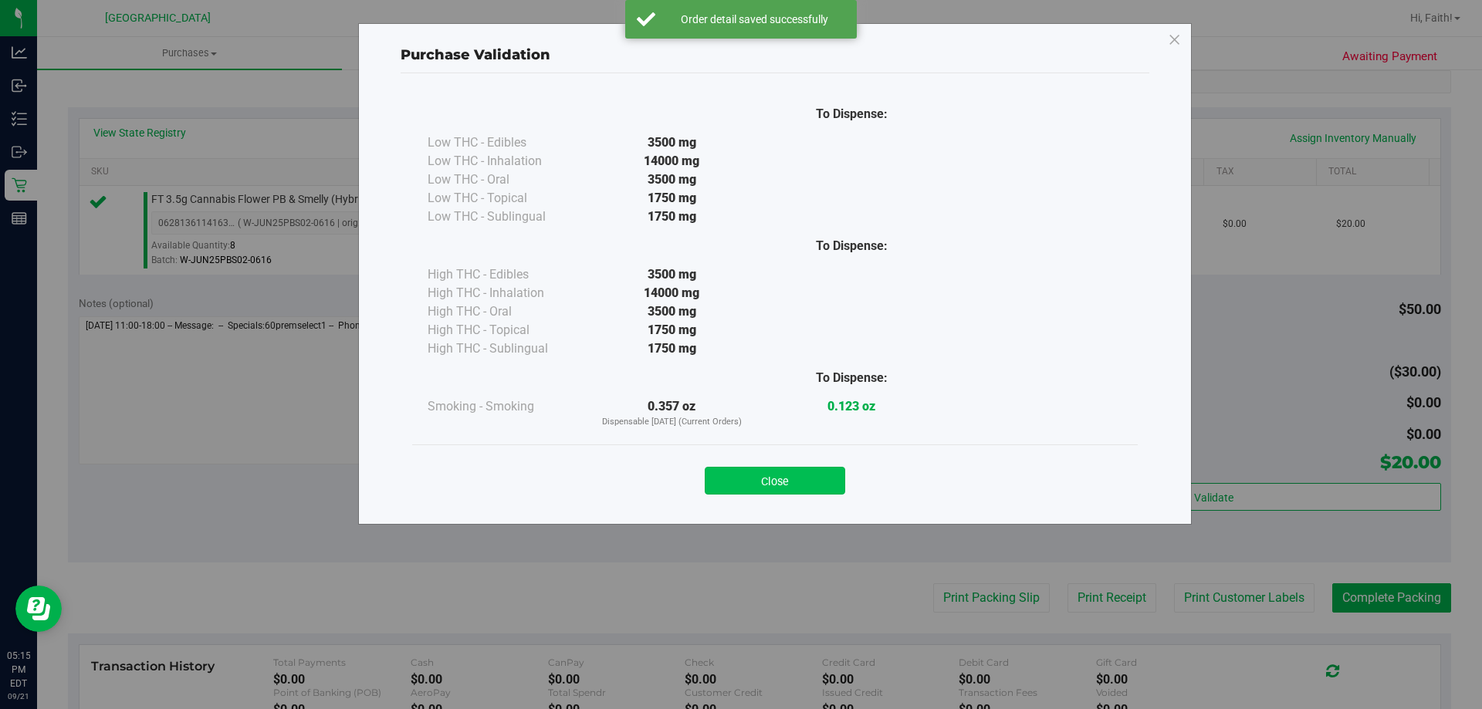
click at [781, 478] on button "Close" at bounding box center [775, 481] width 140 height 28
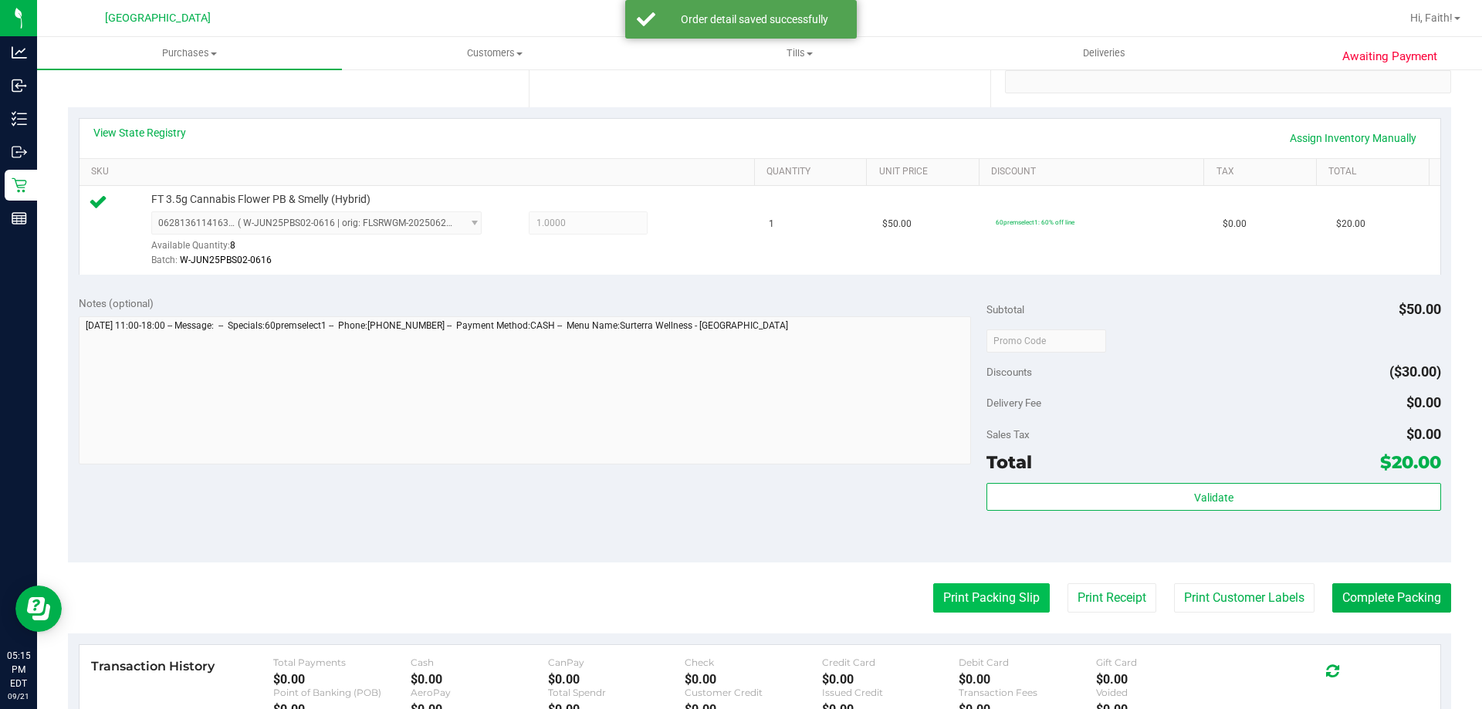
click at [993, 599] on button "Print Packing Slip" at bounding box center [991, 598] width 117 height 29
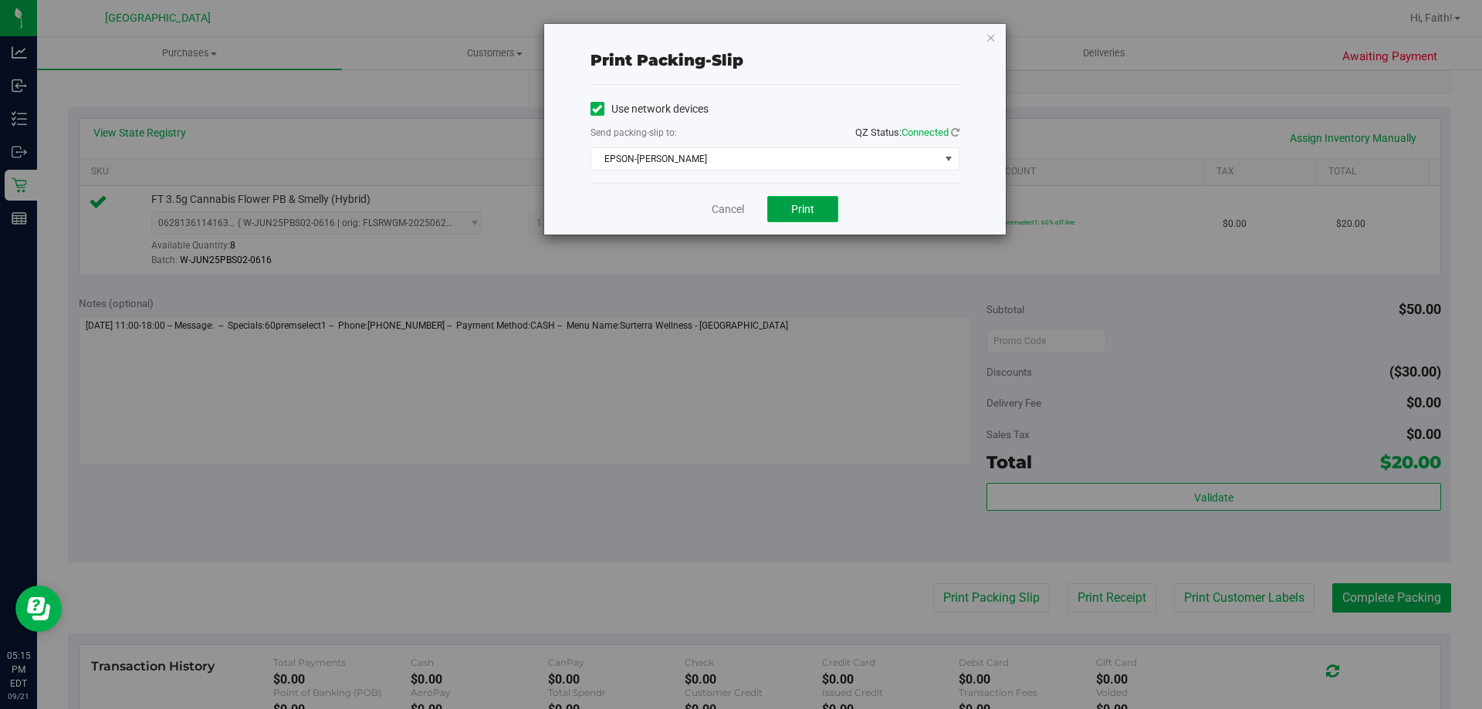
click at [805, 201] on button "Print" at bounding box center [802, 209] width 71 height 26
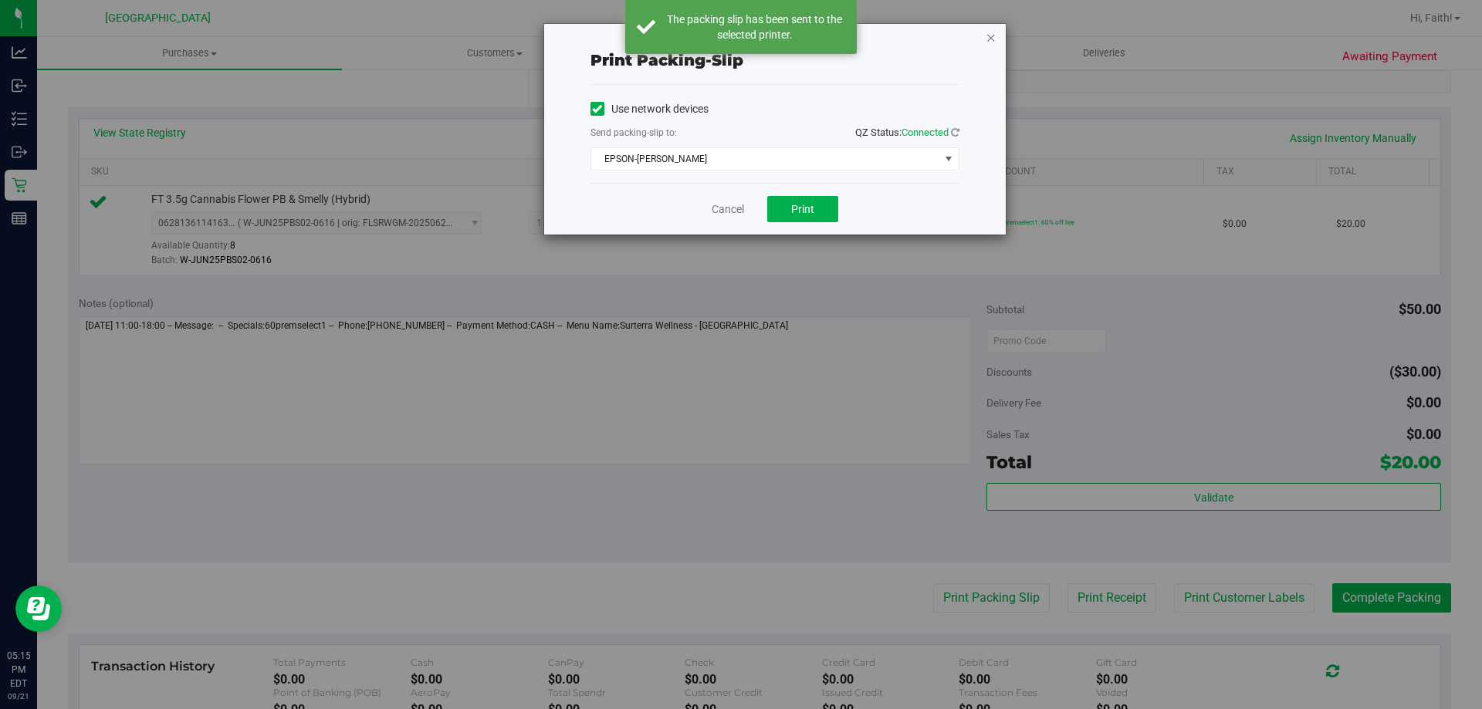
click at [991, 36] on icon "button" at bounding box center [991, 37] width 11 height 19
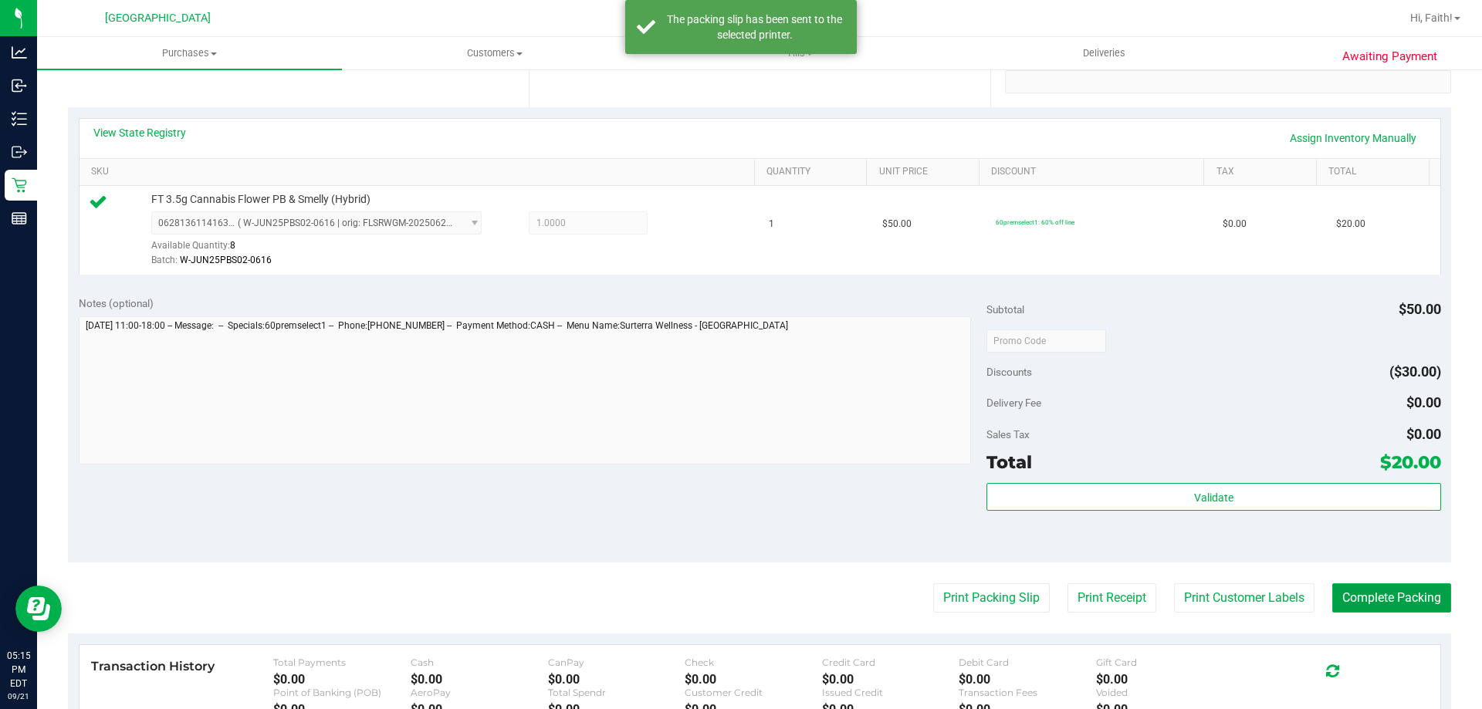
click at [1379, 593] on button "Complete Packing" at bounding box center [1391, 598] width 119 height 29
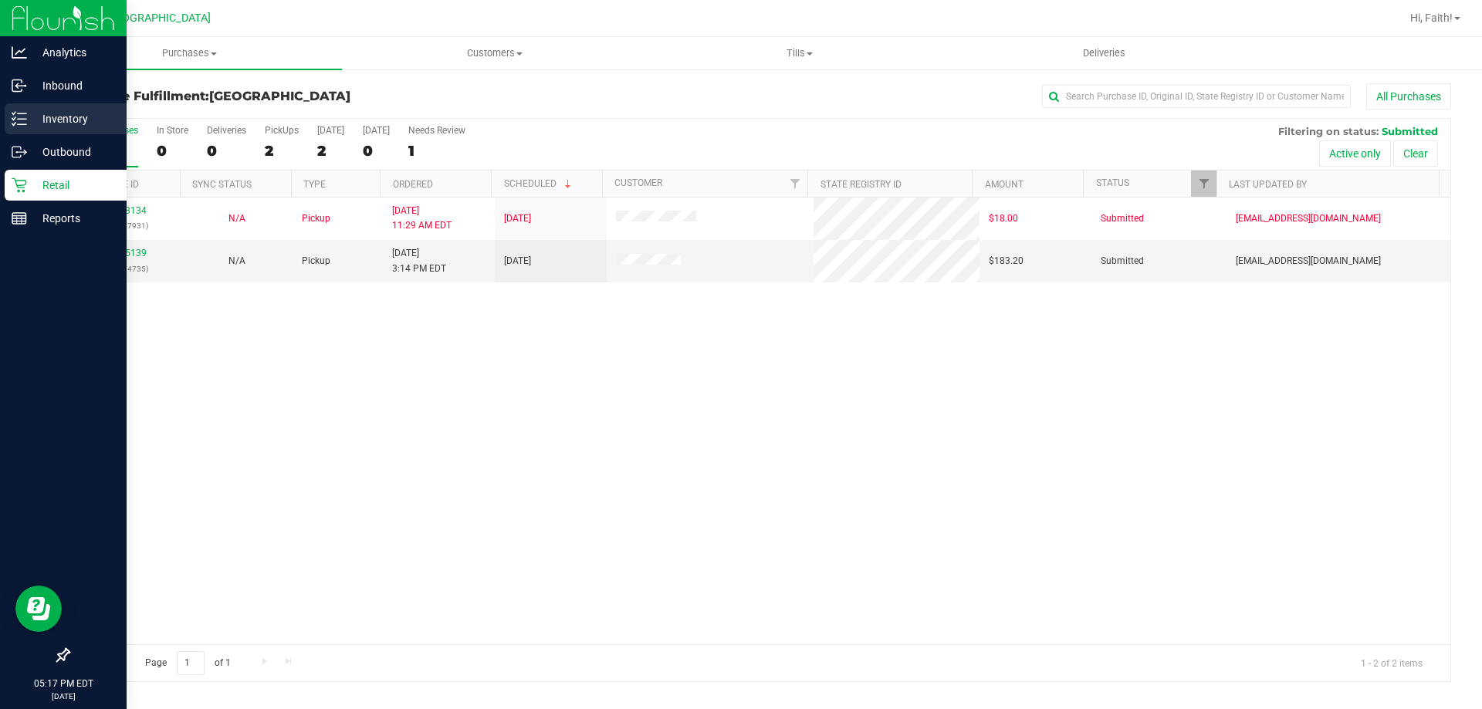
click at [14, 127] on div "Inventory" at bounding box center [66, 118] width 122 height 31
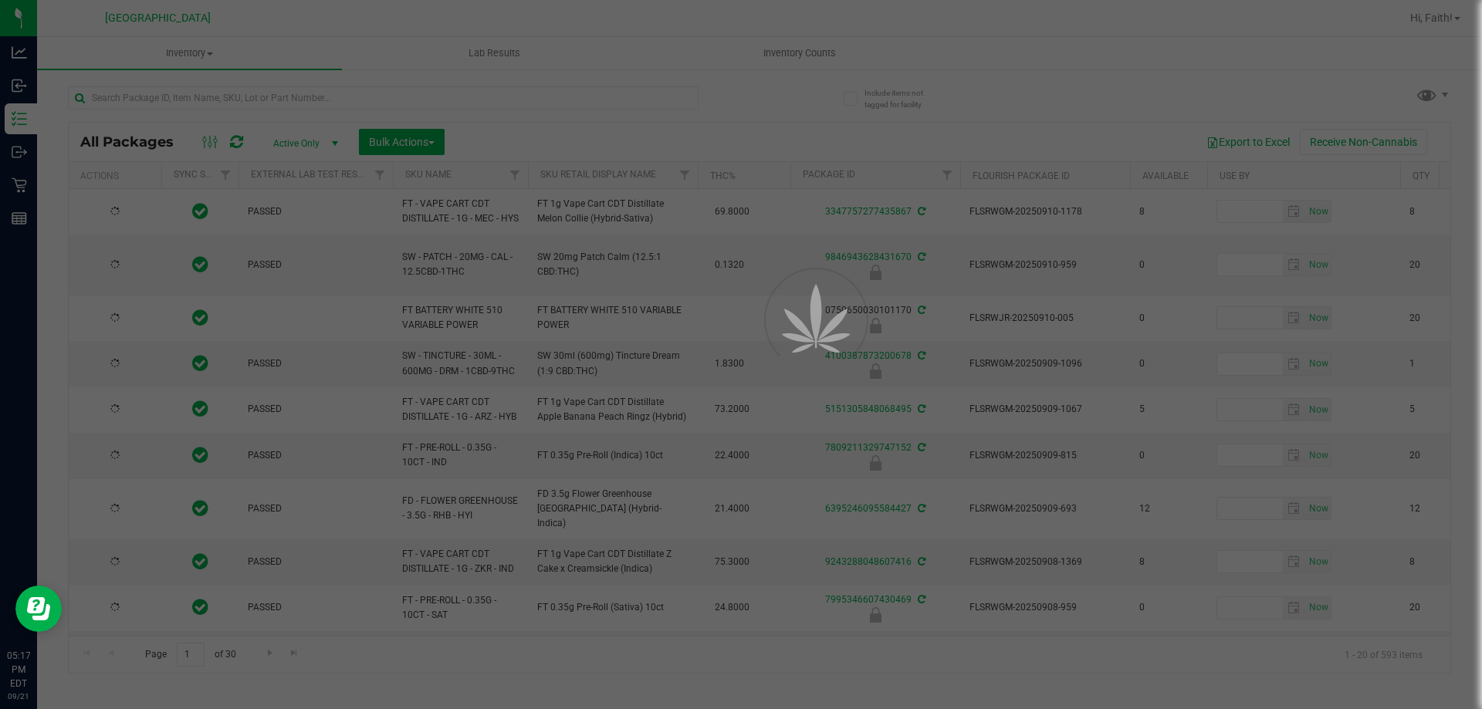
click at [584, 101] on div at bounding box center [741, 354] width 1482 height 709
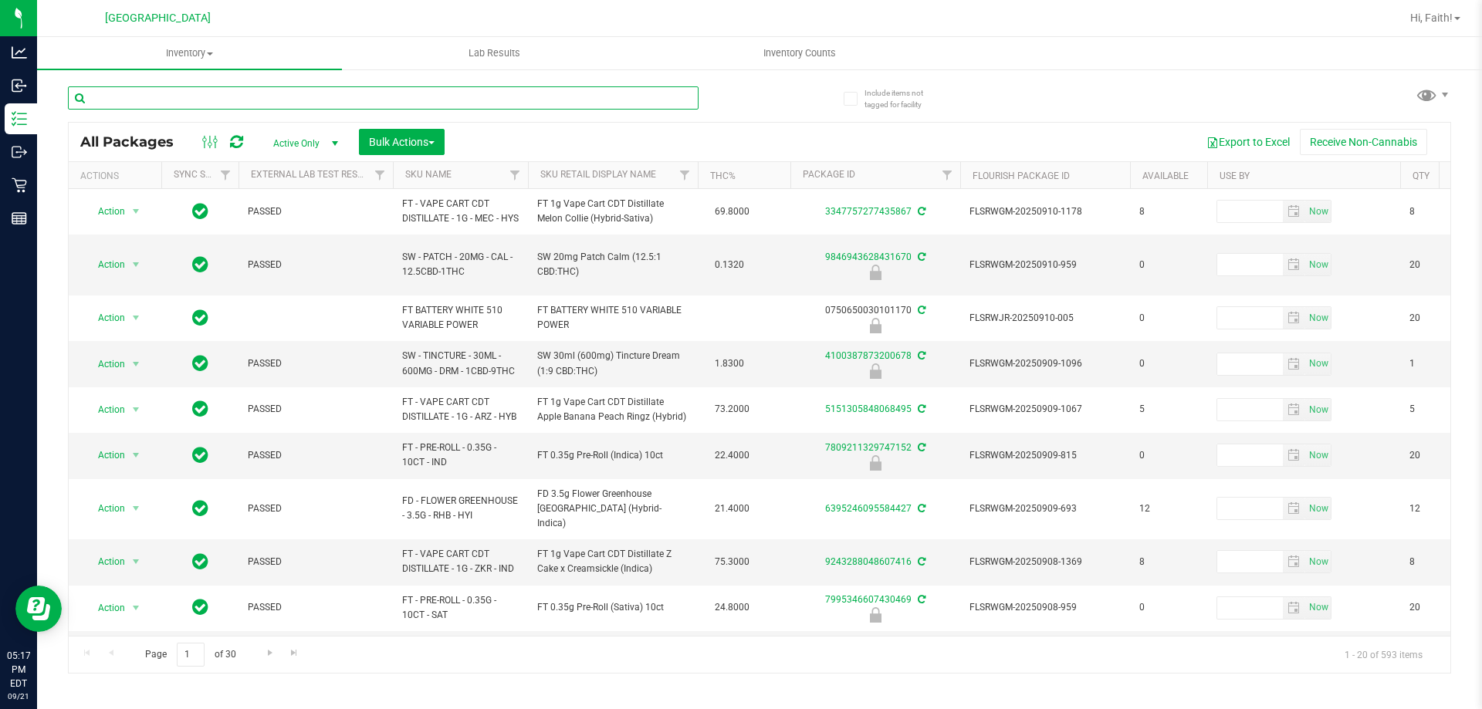
click at [612, 96] on input "text" at bounding box center [383, 97] width 631 height 23
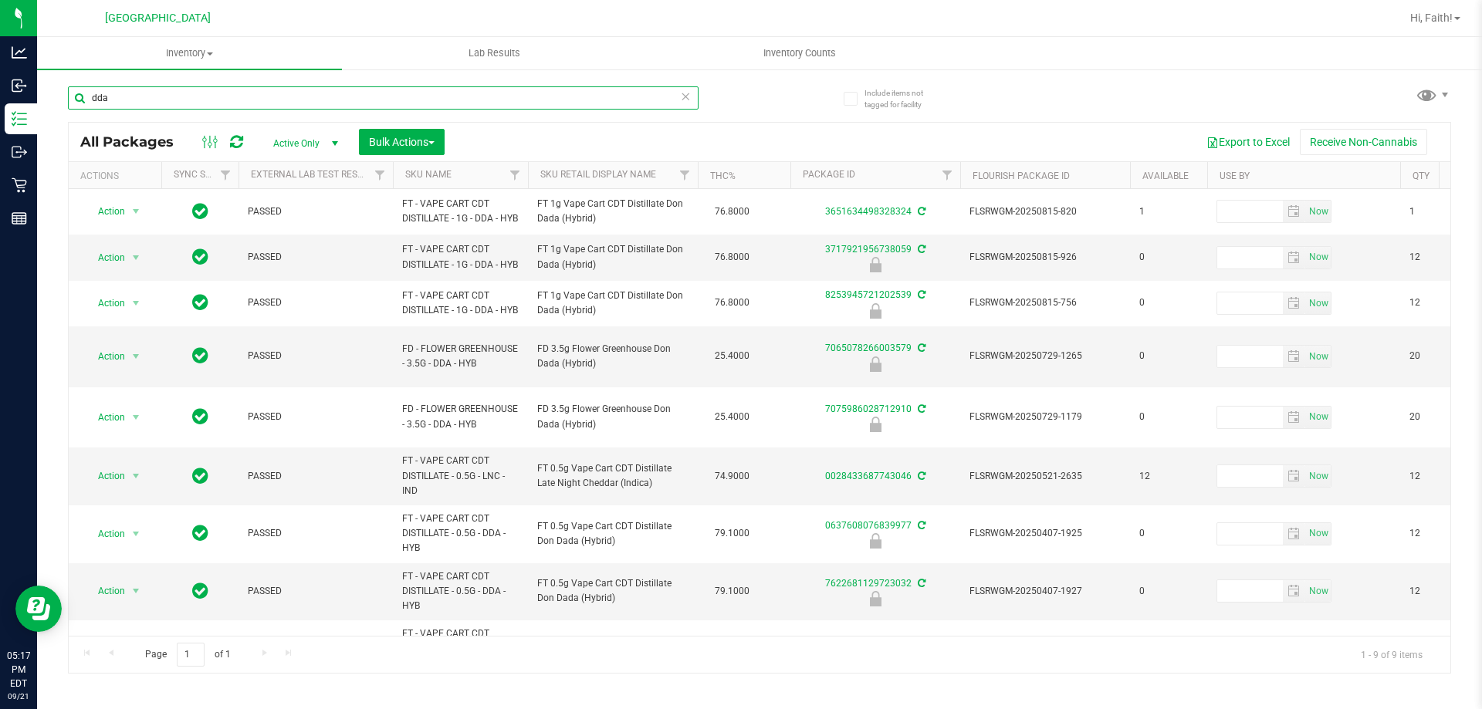
type input "dda"
click at [584, 178] on link "Sku Retail Display Name" at bounding box center [598, 174] width 116 height 11
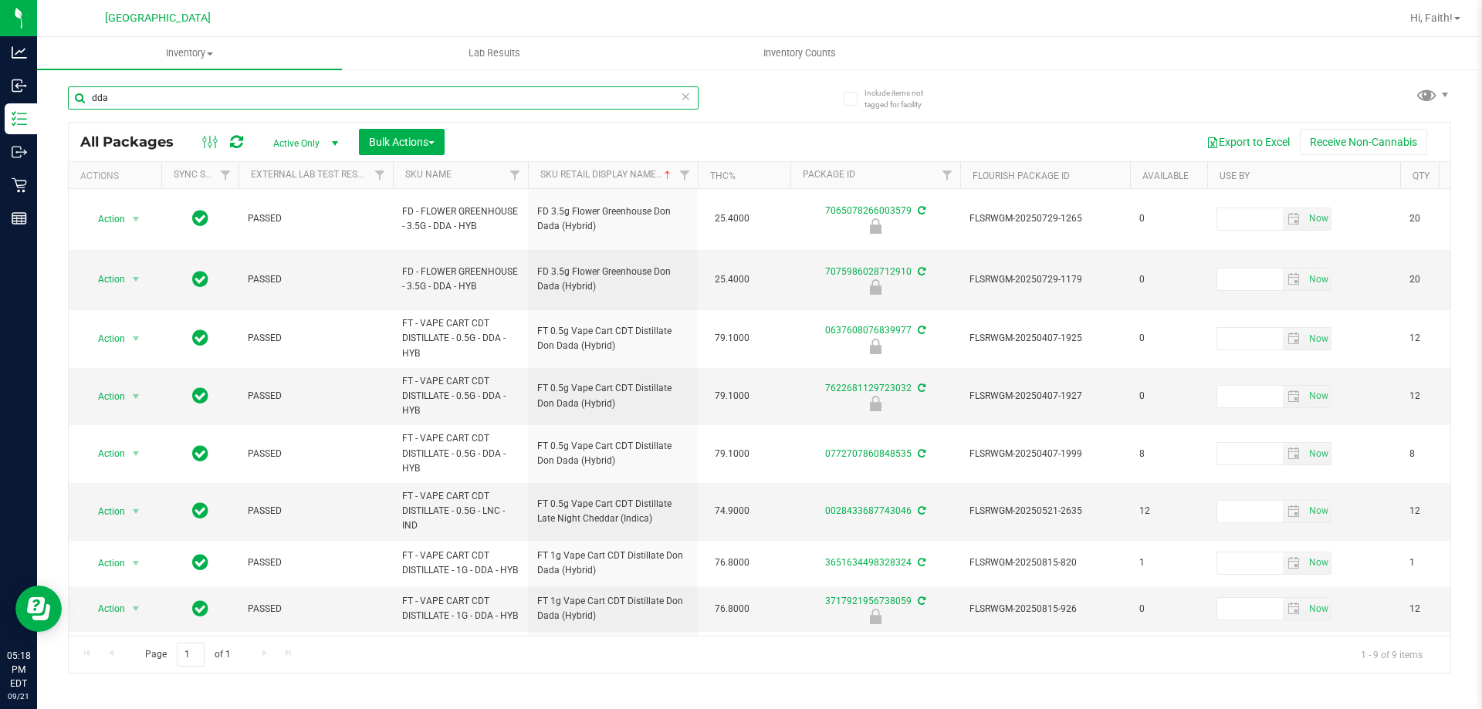
click at [137, 97] on input "dda" at bounding box center [383, 97] width 631 height 23
click at [152, 103] on input "dda" at bounding box center [383, 97] width 631 height 23
click at [648, 99] on input "dda" at bounding box center [383, 97] width 631 height 23
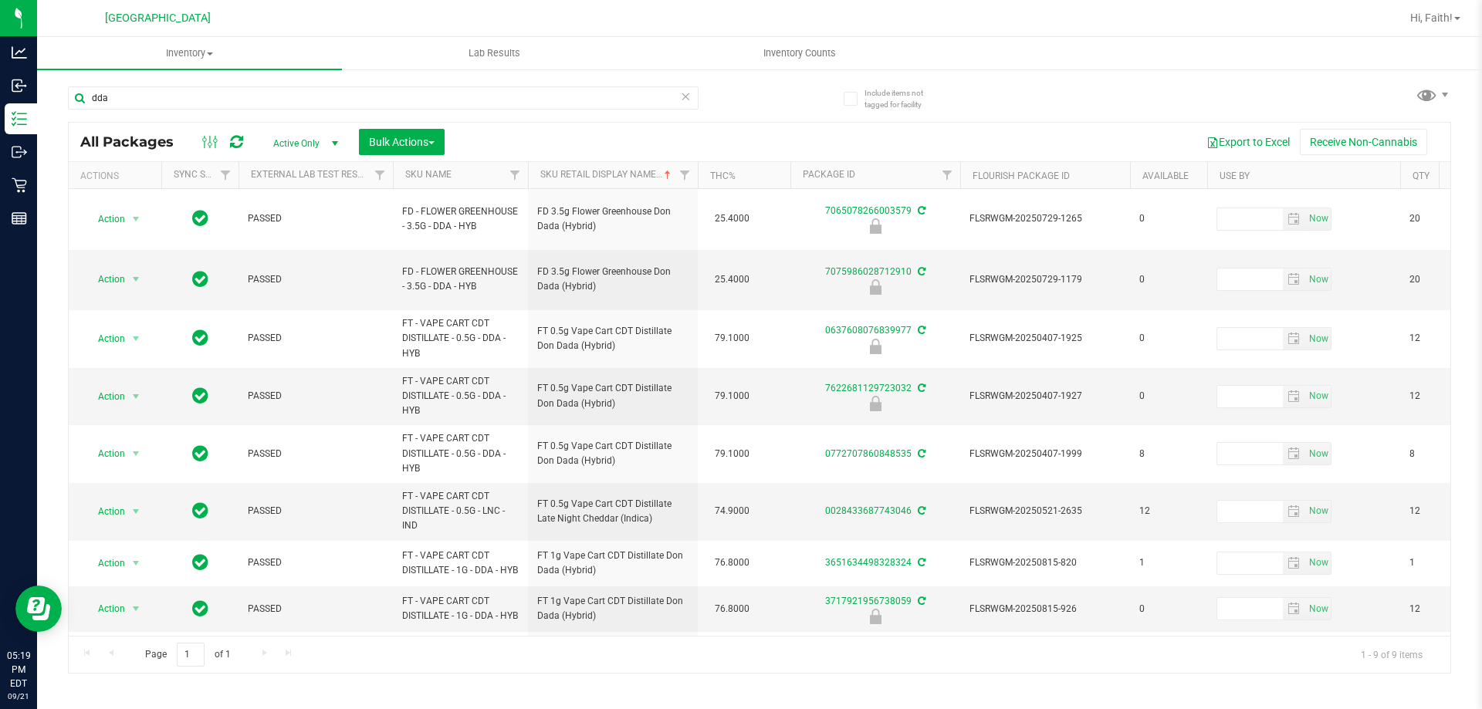
click at [667, 124] on div "All Packages Active Only Active Only Lab Samples Locked All External Internal B…" at bounding box center [760, 142] width 1382 height 39
click at [184, 92] on input "dda" at bounding box center [383, 97] width 631 height 23
click at [134, 273] on span "select" at bounding box center [136, 279] width 12 height 12
click at [127, 429] on li "Unlock package" at bounding box center [134, 440] width 99 height 23
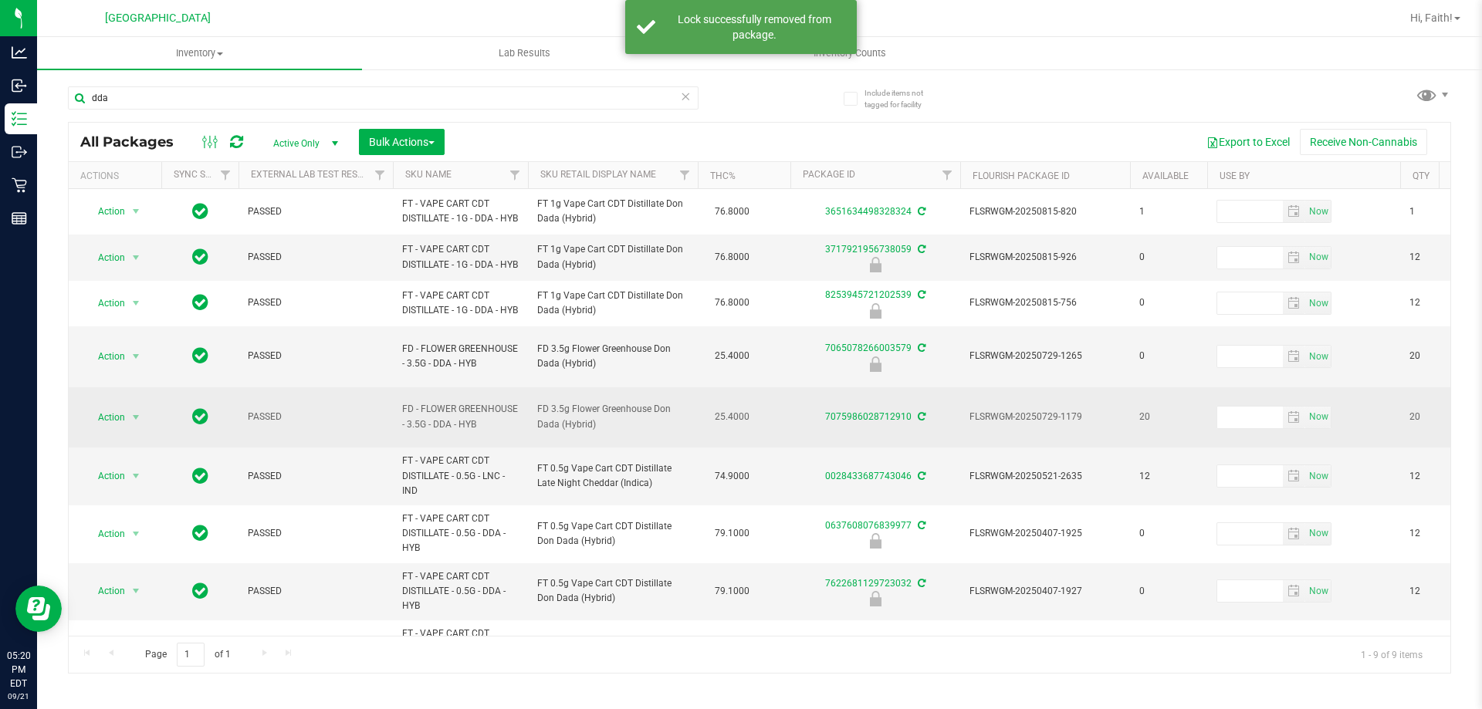
click at [119, 421] on span "Action" at bounding box center [105, 418] width 42 height 22
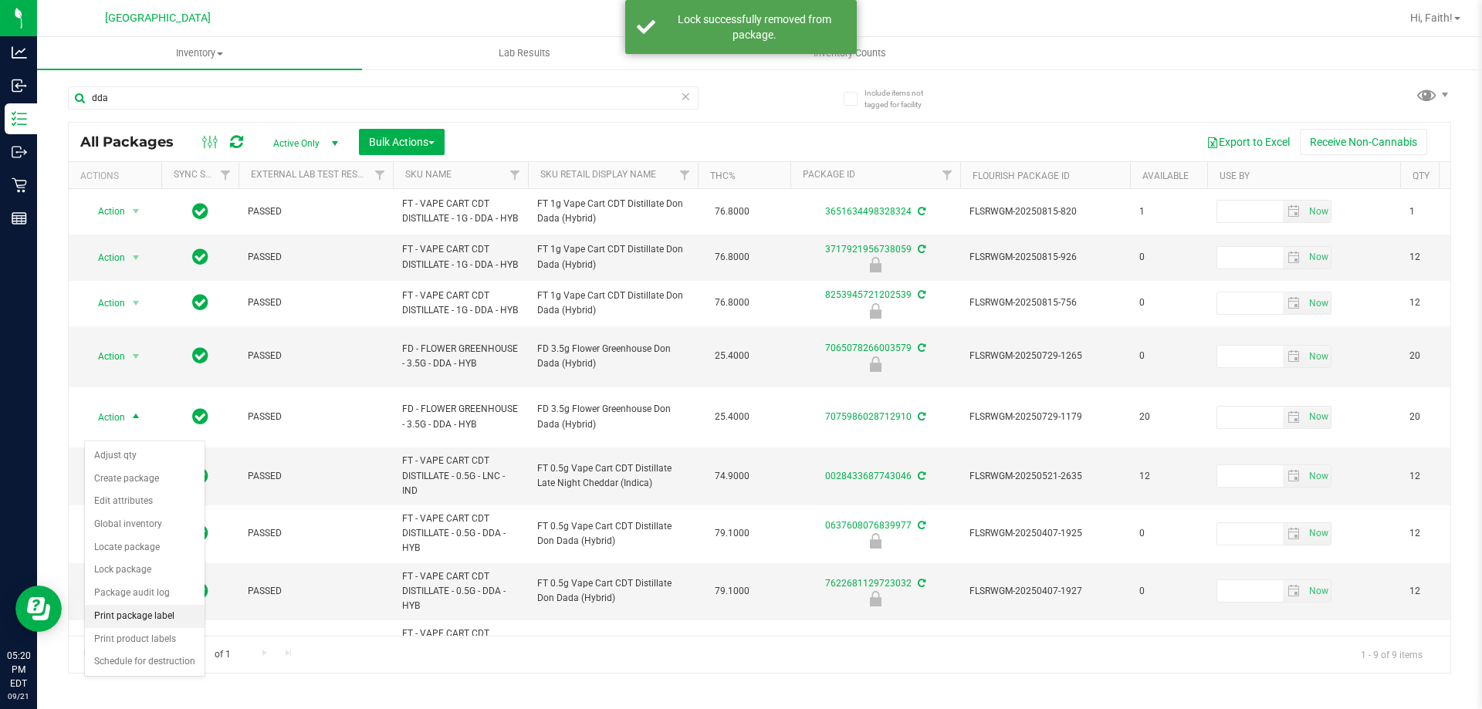
click at [146, 606] on li "Print package label" at bounding box center [145, 616] width 120 height 23
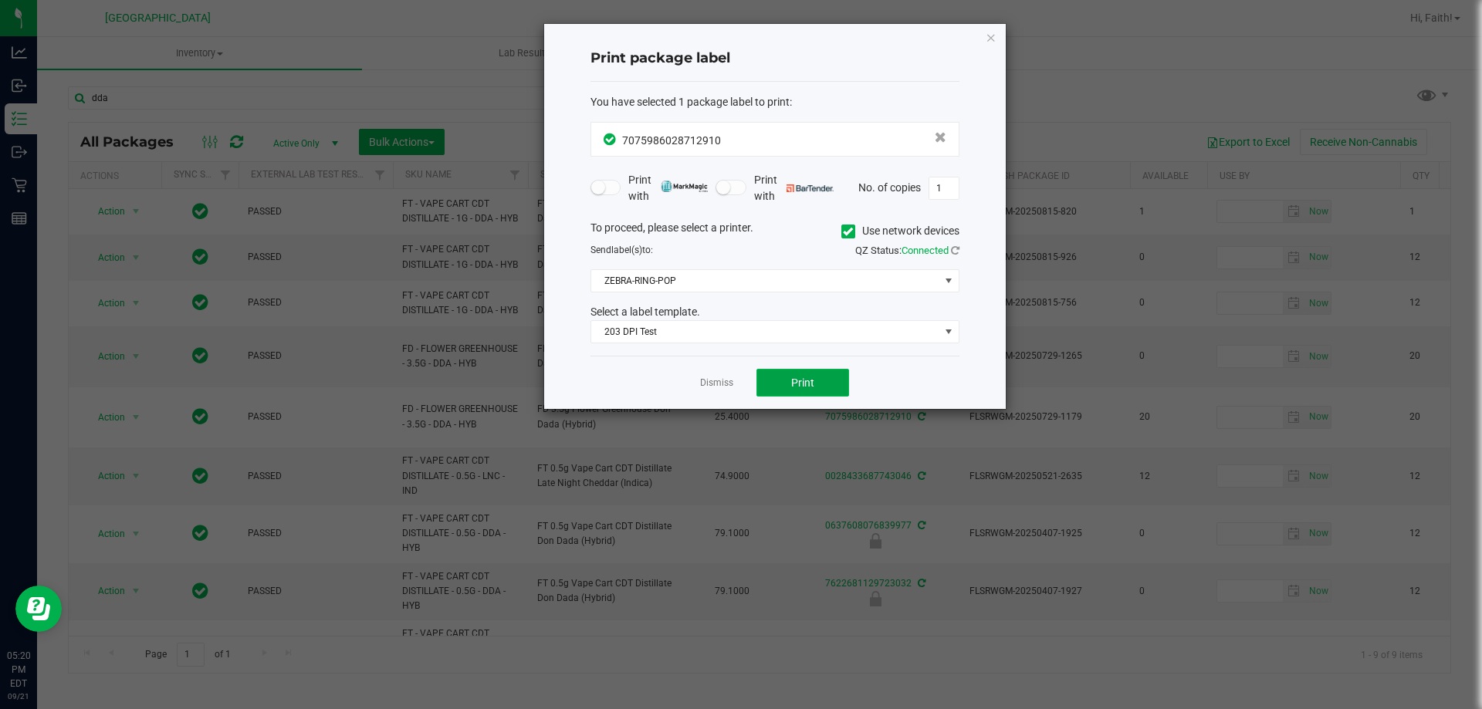
click at [800, 388] on span "Print" at bounding box center [802, 383] width 23 height 12
click at [990, 39] on icon "button" at bounding box center [991, 37] width 11 height 19
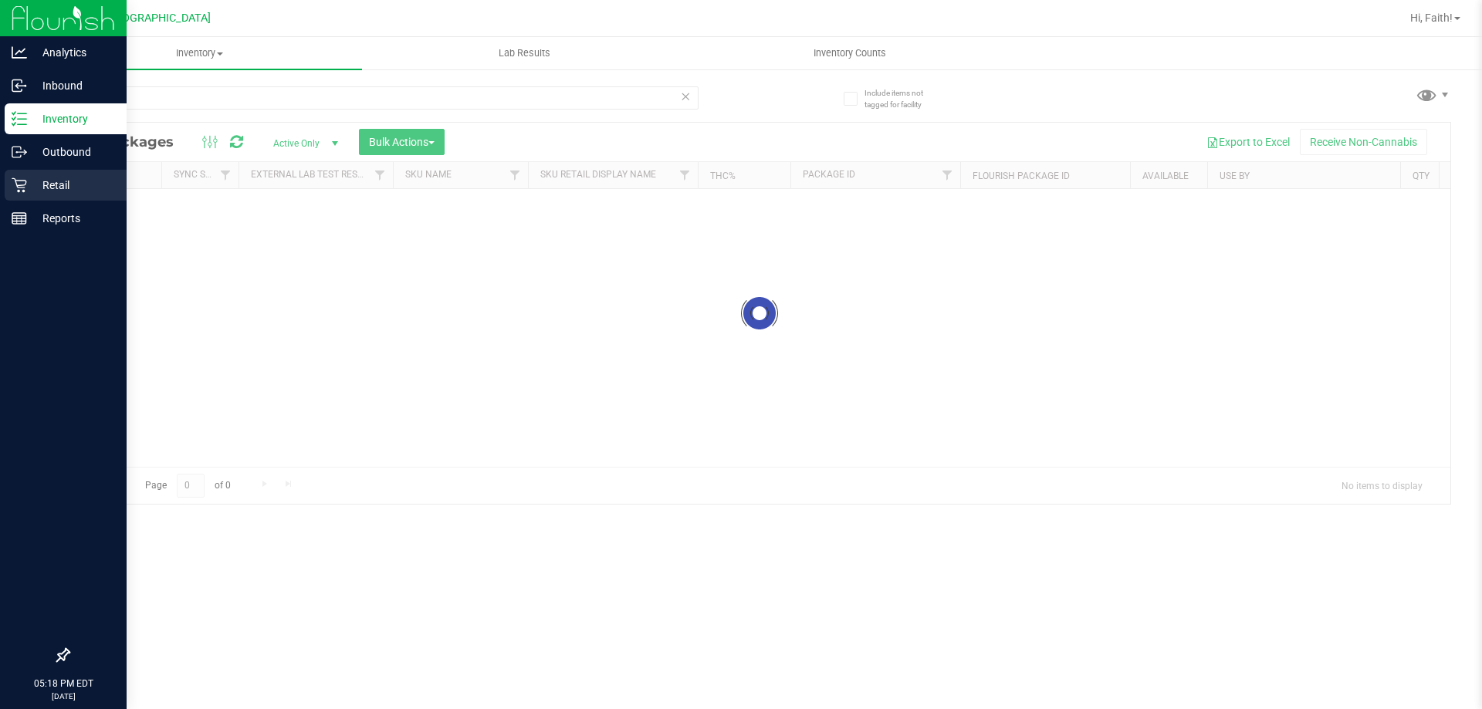
click at [19, 172] on div "Retail" at bounding box center [66, 185] width 122 height 31
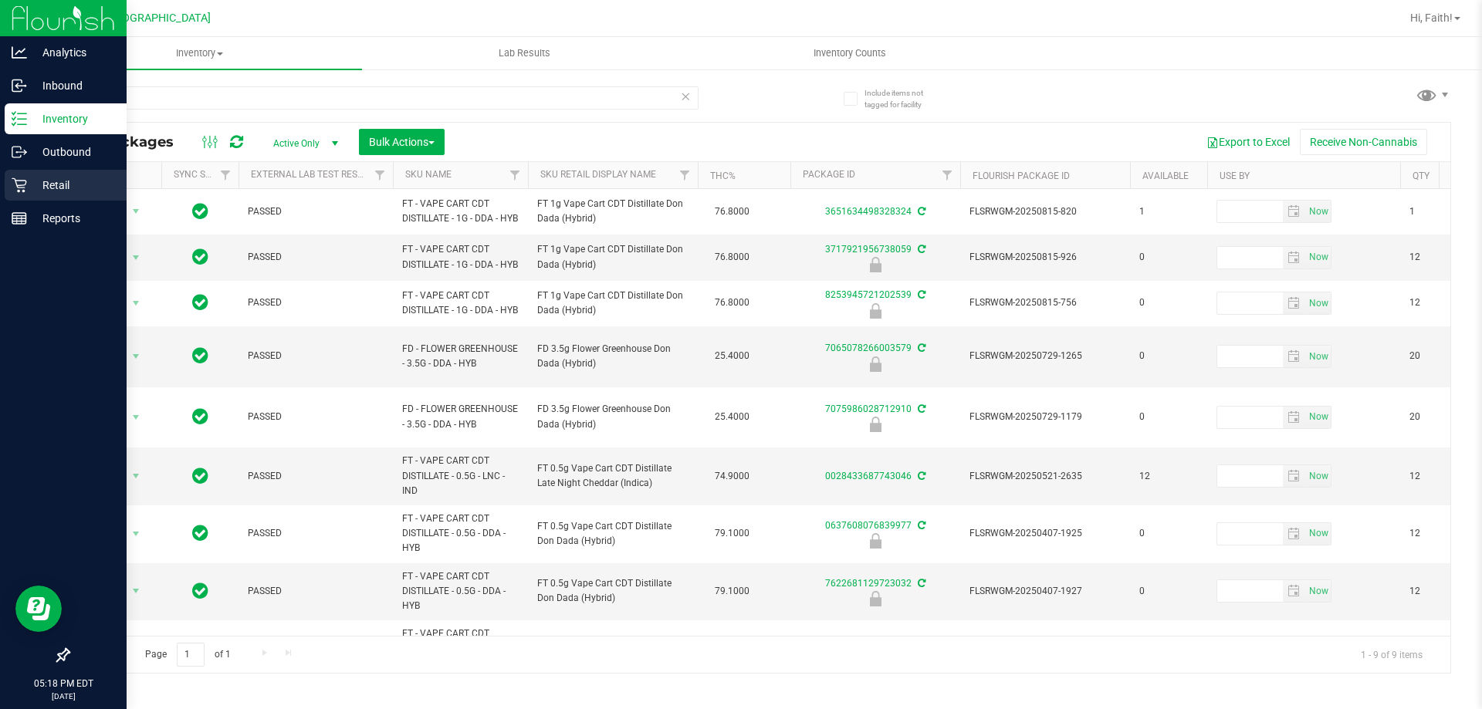
click at [21, 191] on icon at bounding box center [19, 185] width 15 height 15
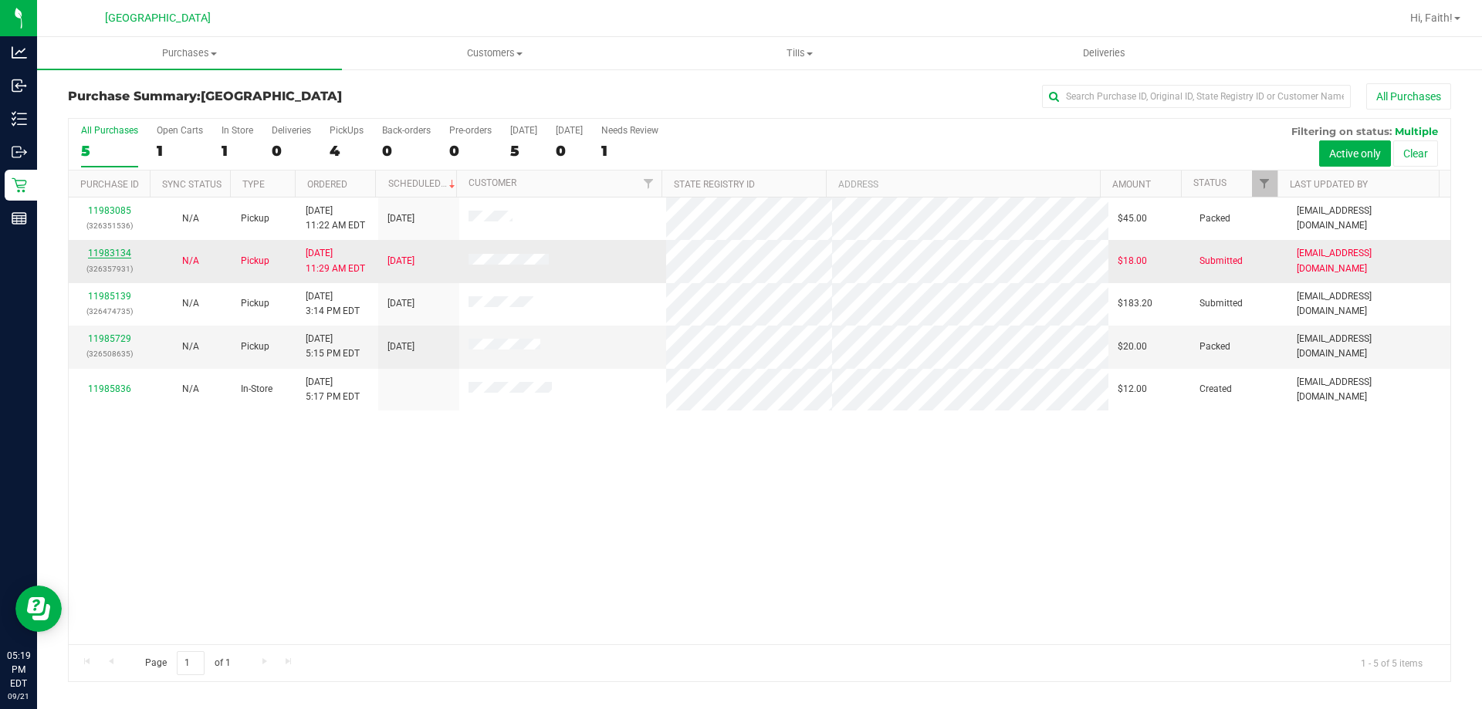
click at [115, 254] on link "11983134" at bounding box center [109, 253] width 43 height 11
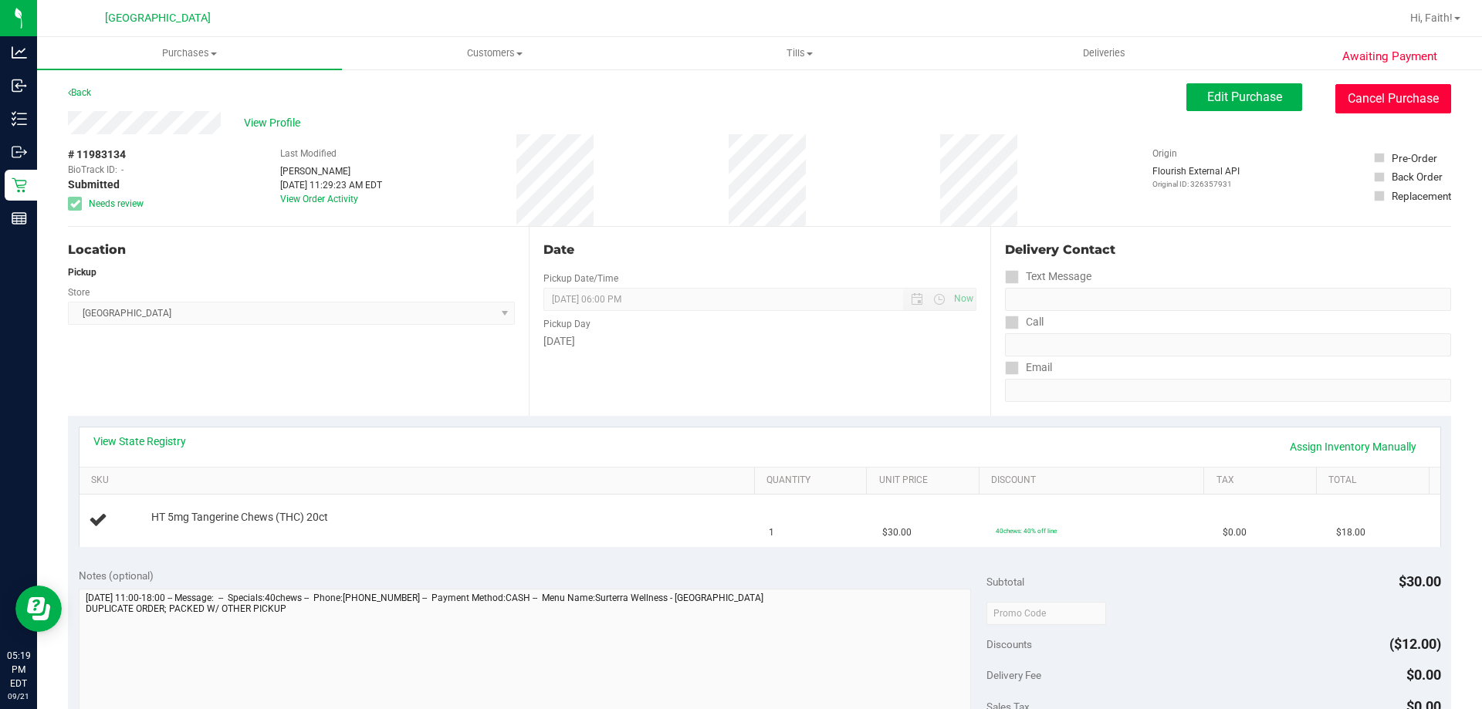
click at [1376, 102] on button "Cancel Purchase" at bounding box center [1393, 98] width 116 height 29
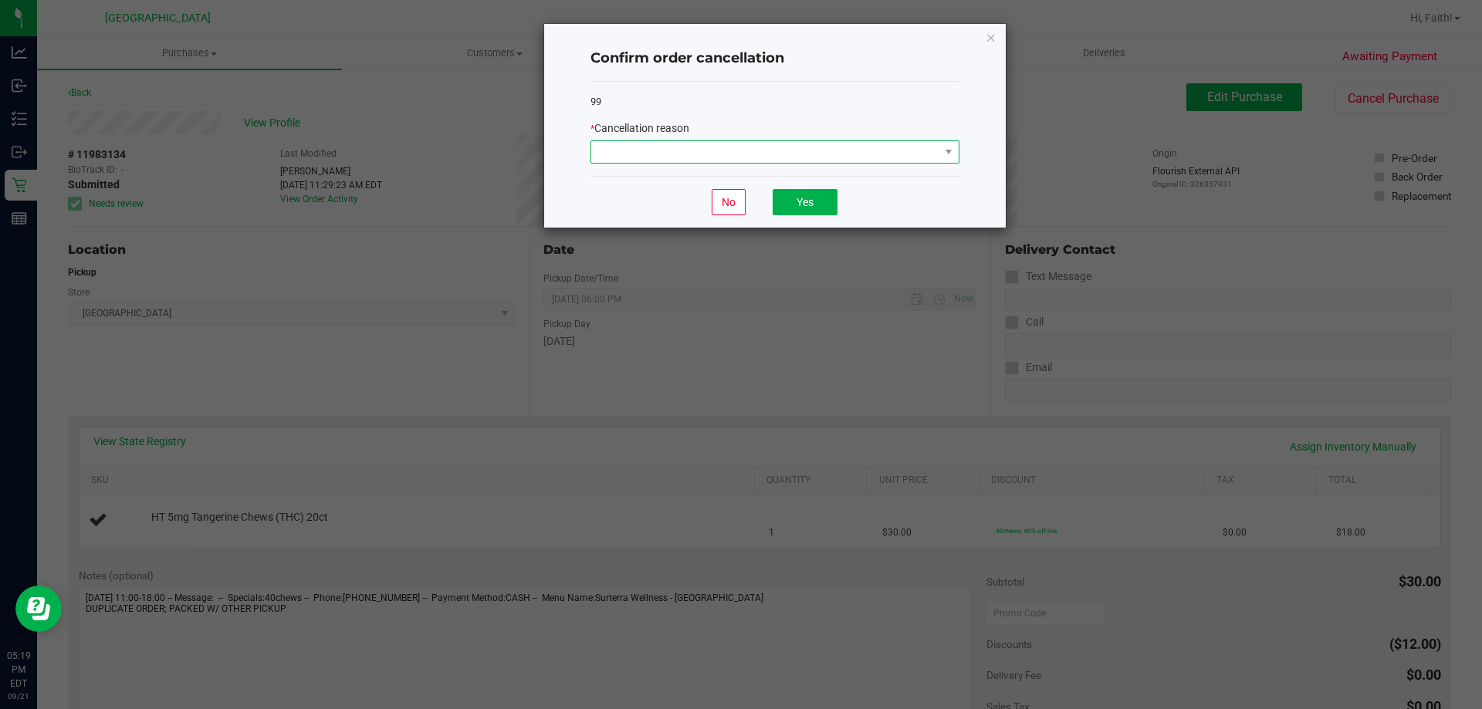
click at [635, 151] on span at bounding box center [765, 152] width 348 height 22
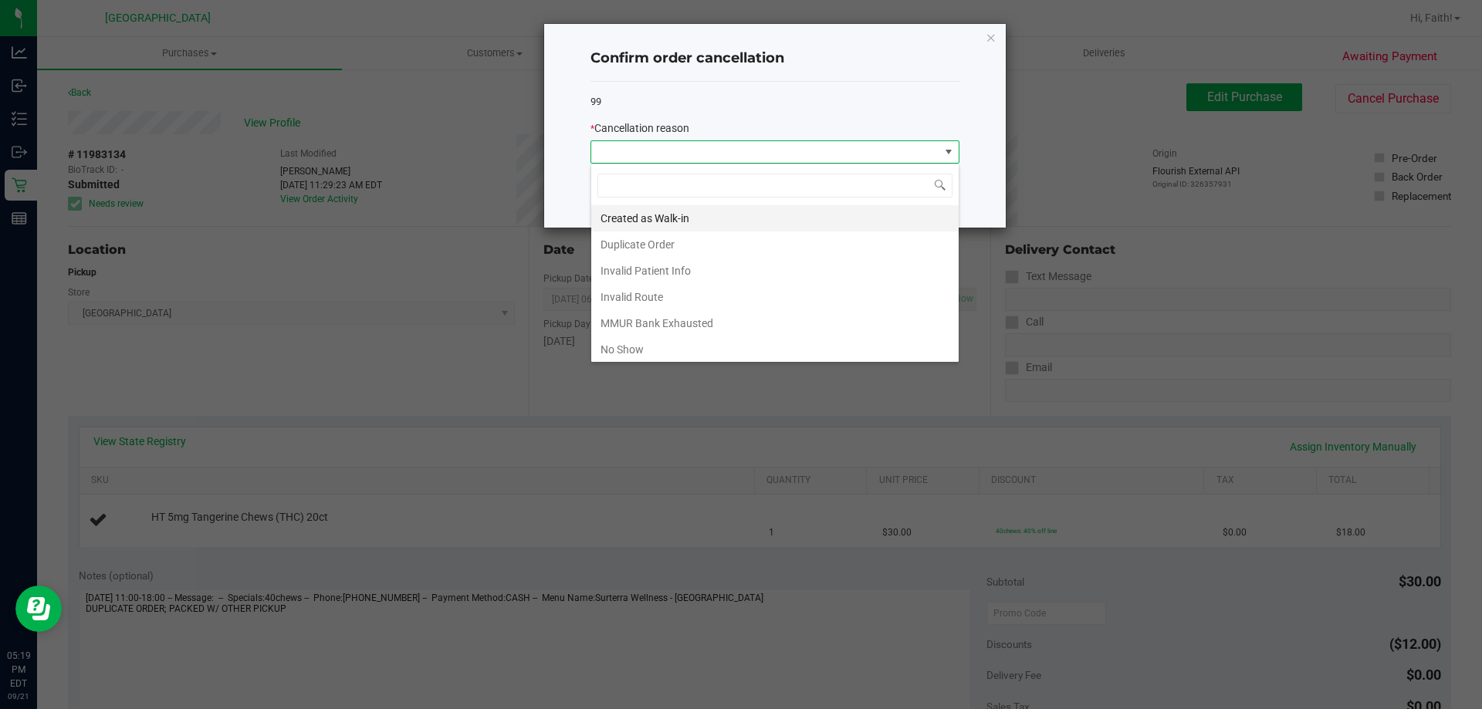
scroll to position [23, 369]
click at [653, 249] on li "Duplicate Order" at bounding box center [774, 245] width 367 height 26
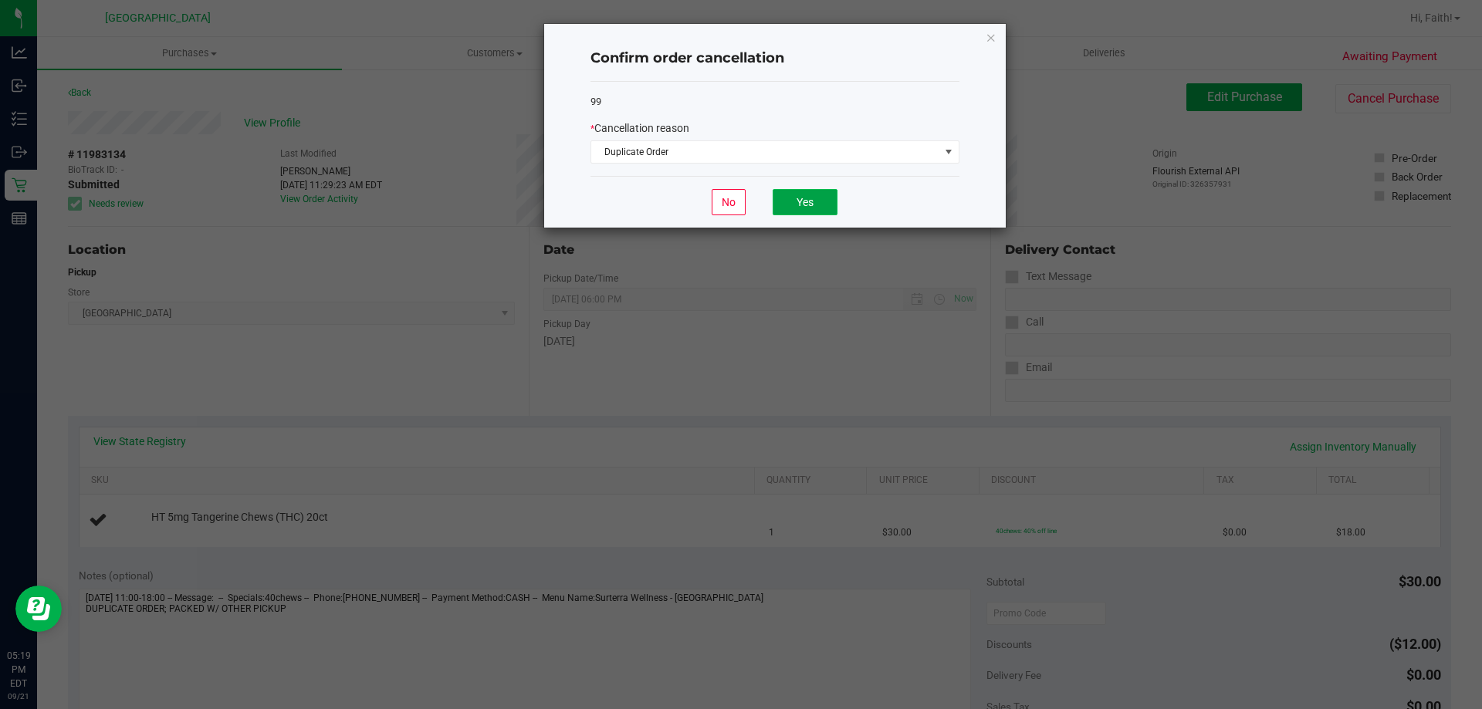
click at [820, 205] on button "Yes" at bounding box center [805, 202] width 65 height 26
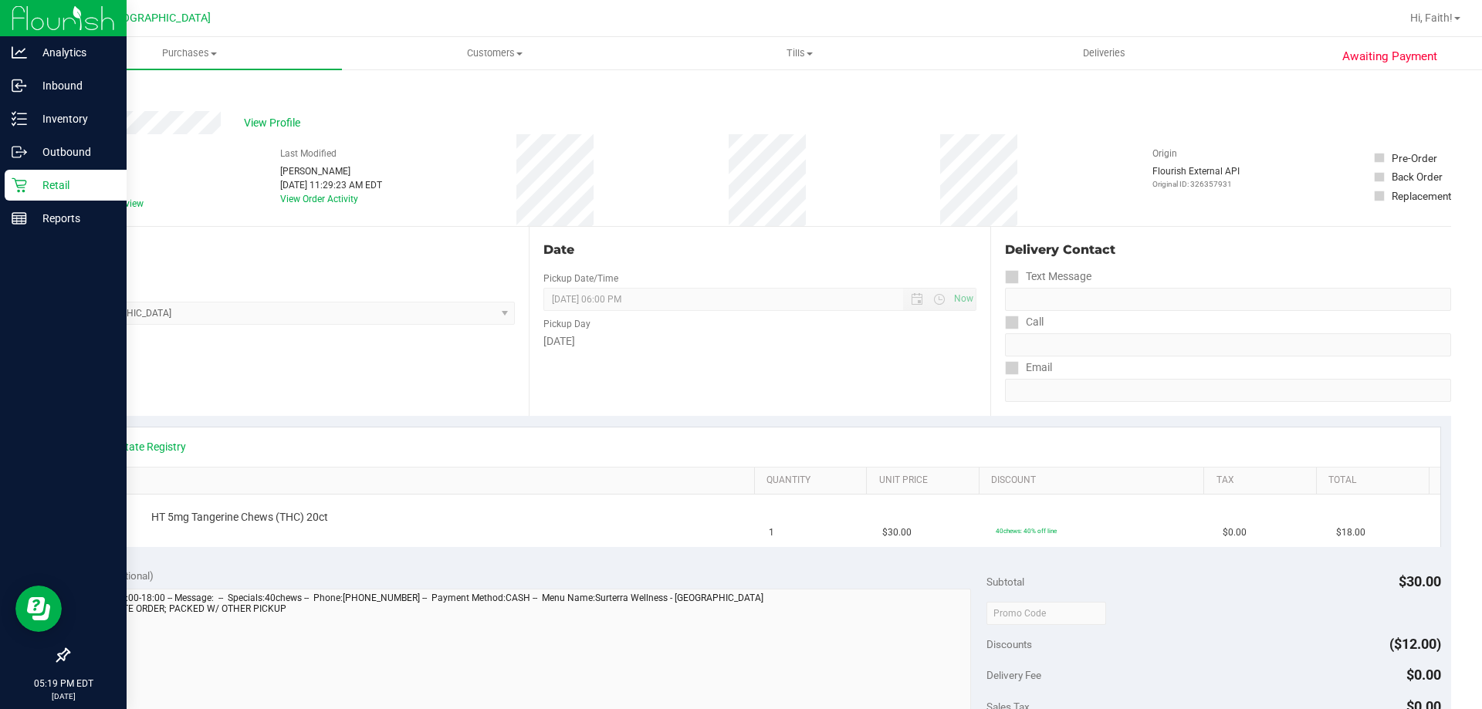
click at [40, 190] on p "Retail" at bounding box center [73, 185] width 93 height 19
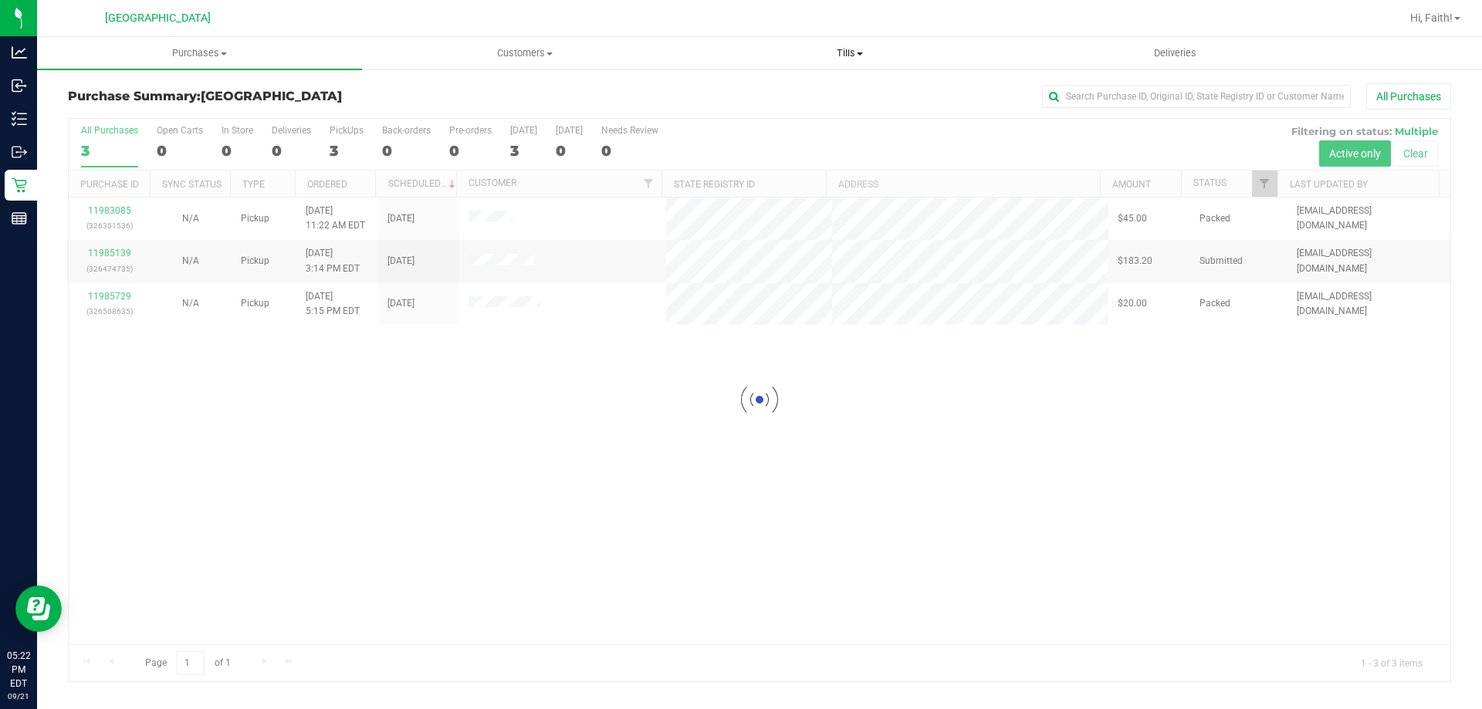
click at [875, 53] on span "Tills" at bounding box center [849, 53] width 323 height 14
click at [846, 84] on li "Manage tills" at bounding box center [849, 93] width 325 height 19
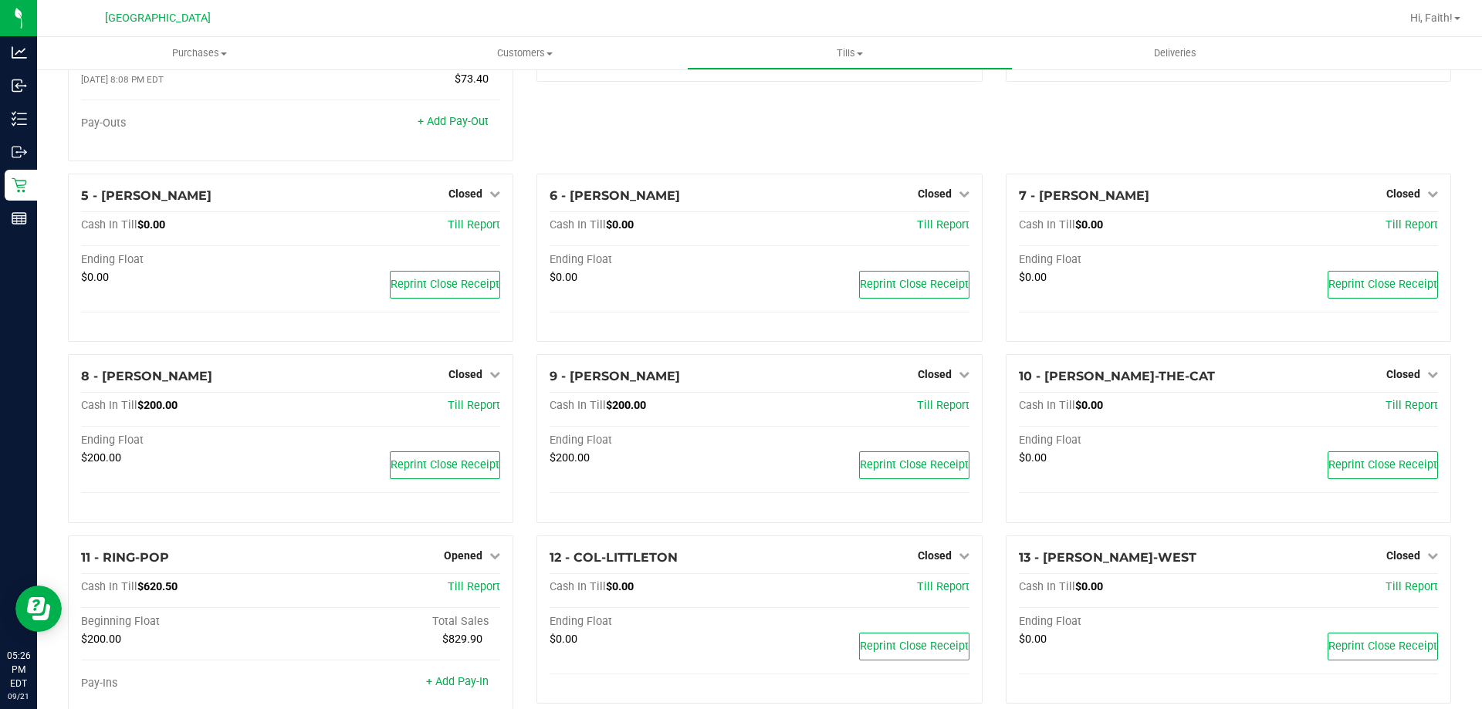
scroll to position [77, 0]
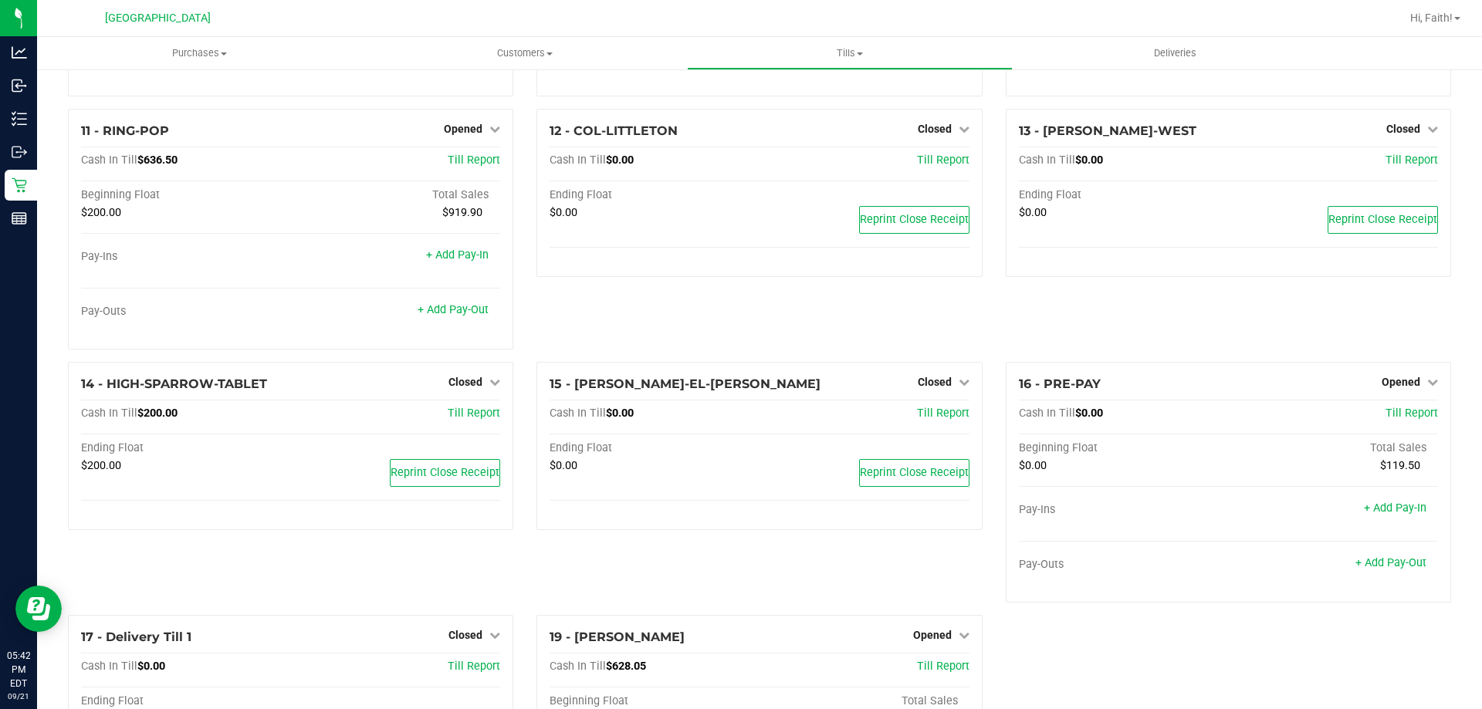
scroll to position [775, 0]
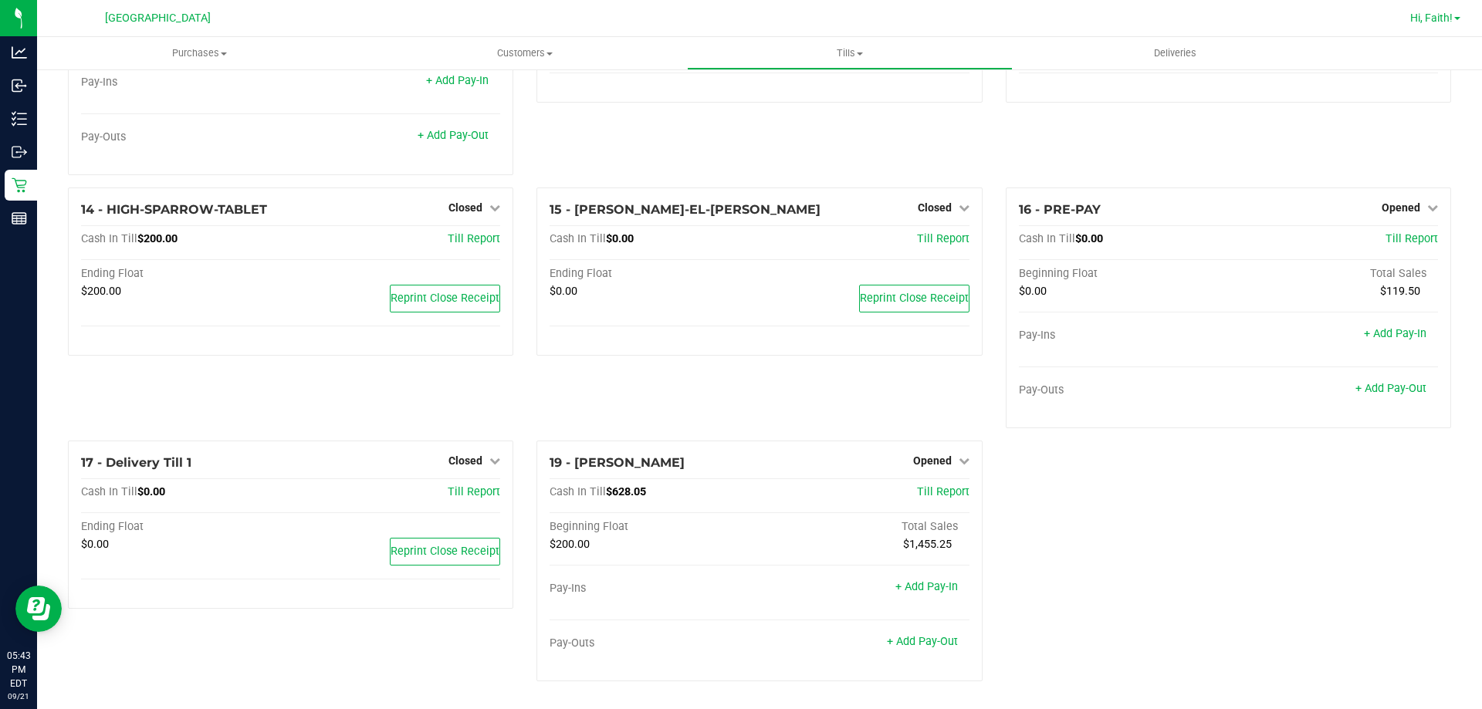
click at [1424, 20] on span "Hi, Faith!" at bounding box center [1431, 18] width 42 height 12
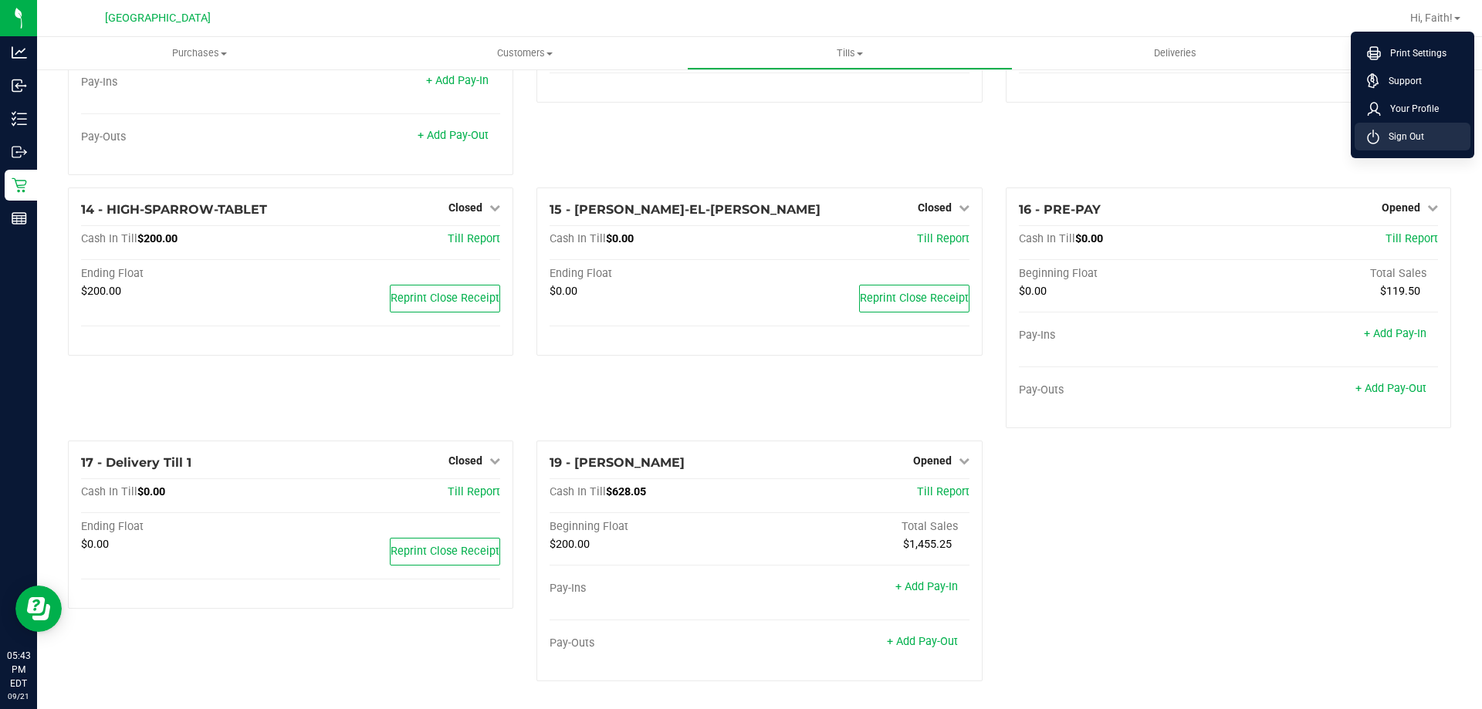
click at [1433, 138] on li "Sign Out" at bounding box center [1413, 137] width 116 height 28
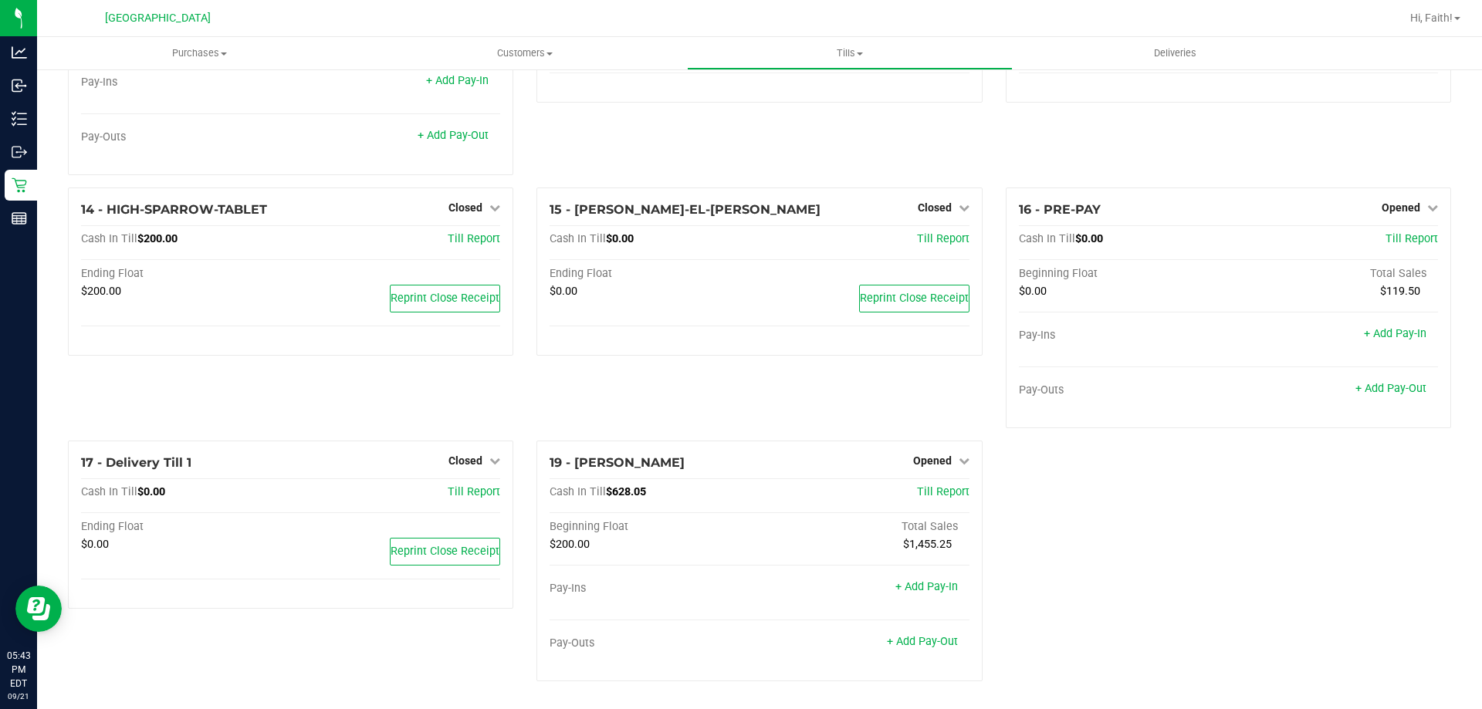
scroll to position [738, 0]
